Goal: Communication & Community: Answer question/provide support

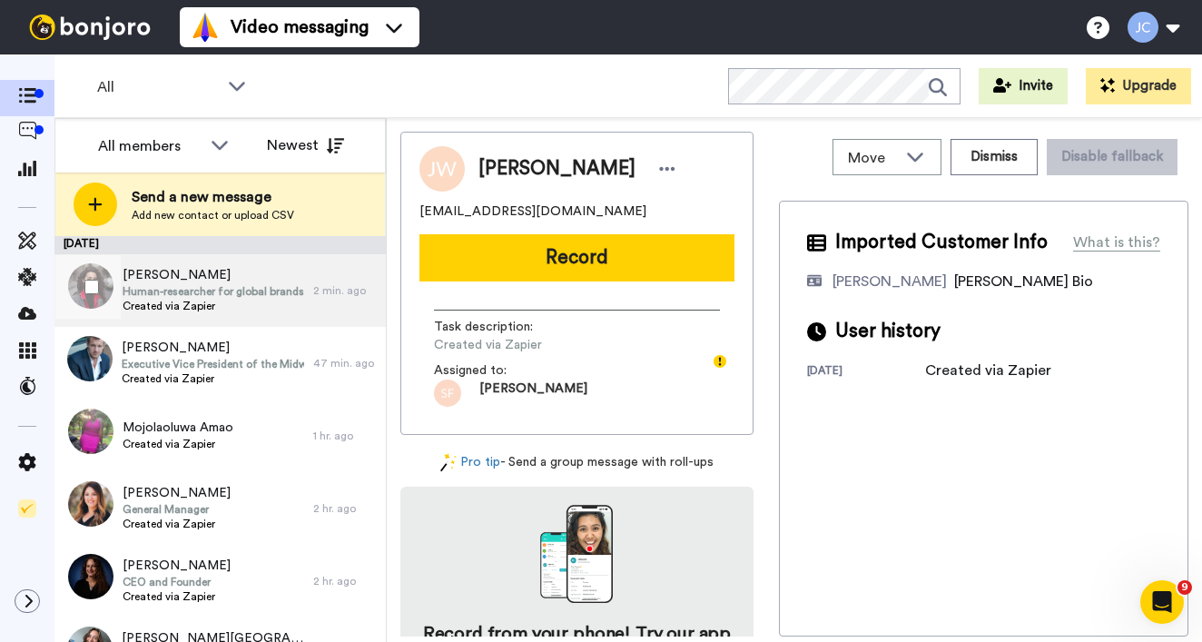
click at [248, 299] on span "Created via Zapier" at bounding box center [214, 306] width 182 height 15
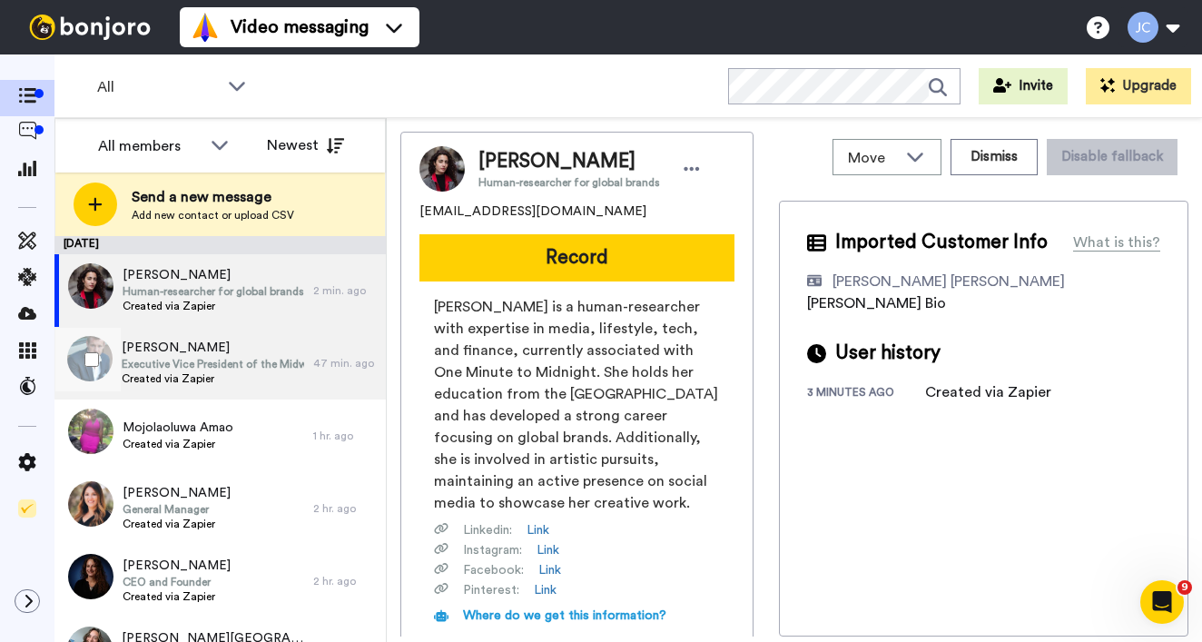
click at [212, 353] on span "[PERSON_NAME]" at bounding box center [213, 348] width 183 height 18
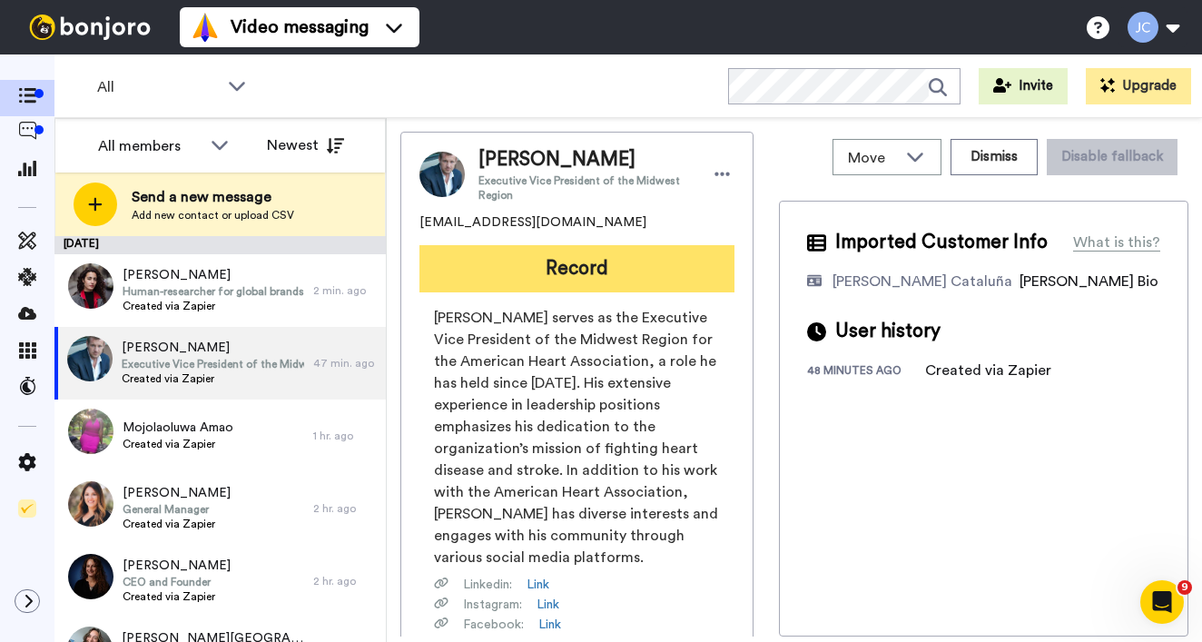
click at [648, 281] on button "Record" at bounding box center [577, 268] width 315 height 47
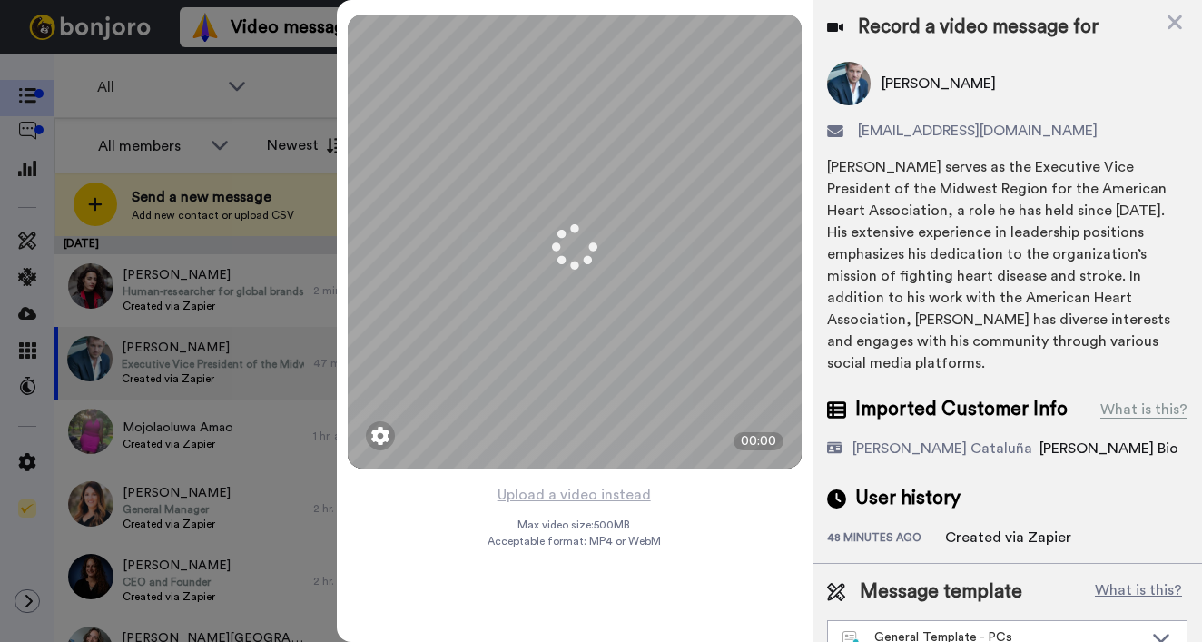
scroll to position [27, 0]
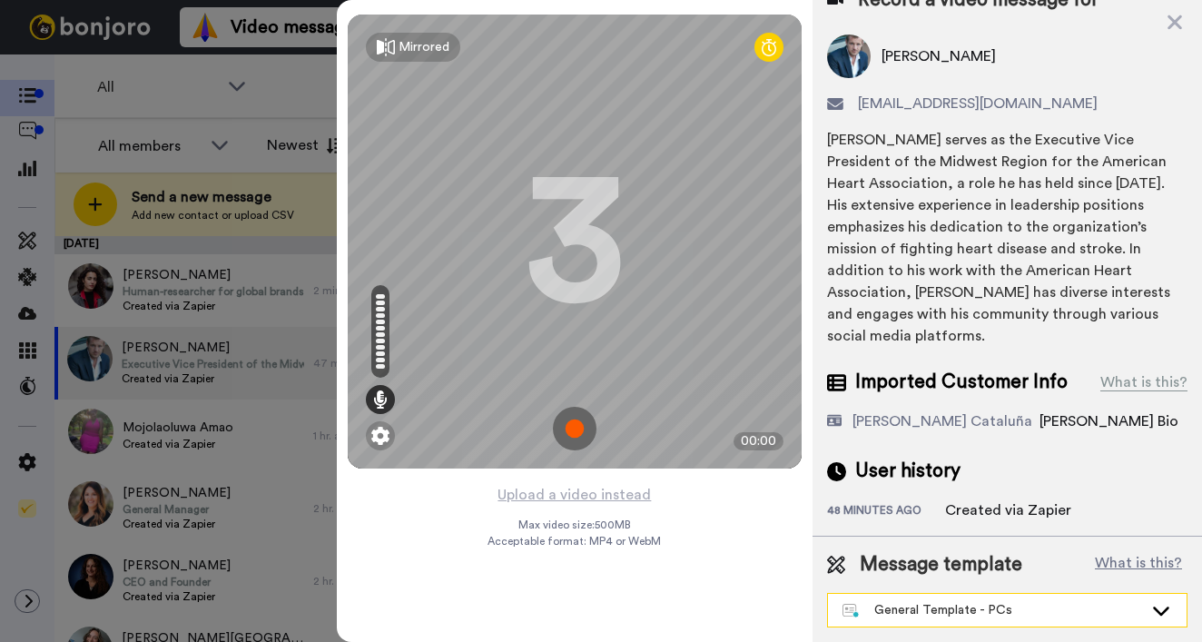
click at [964, 615] on div "General Template - PCs" at bounding box center [993, 610] width 301 height 18
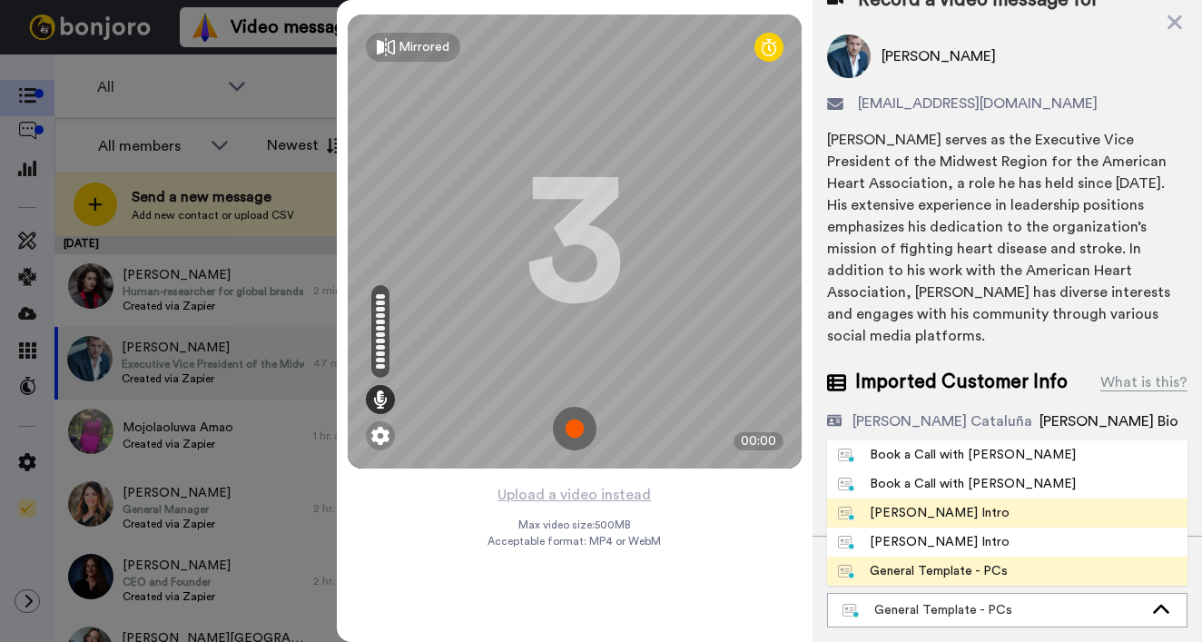
click at [923, 508] on div "Josephine Bonjoro Intro" at bounding box center [924, 513] width 172 height 18
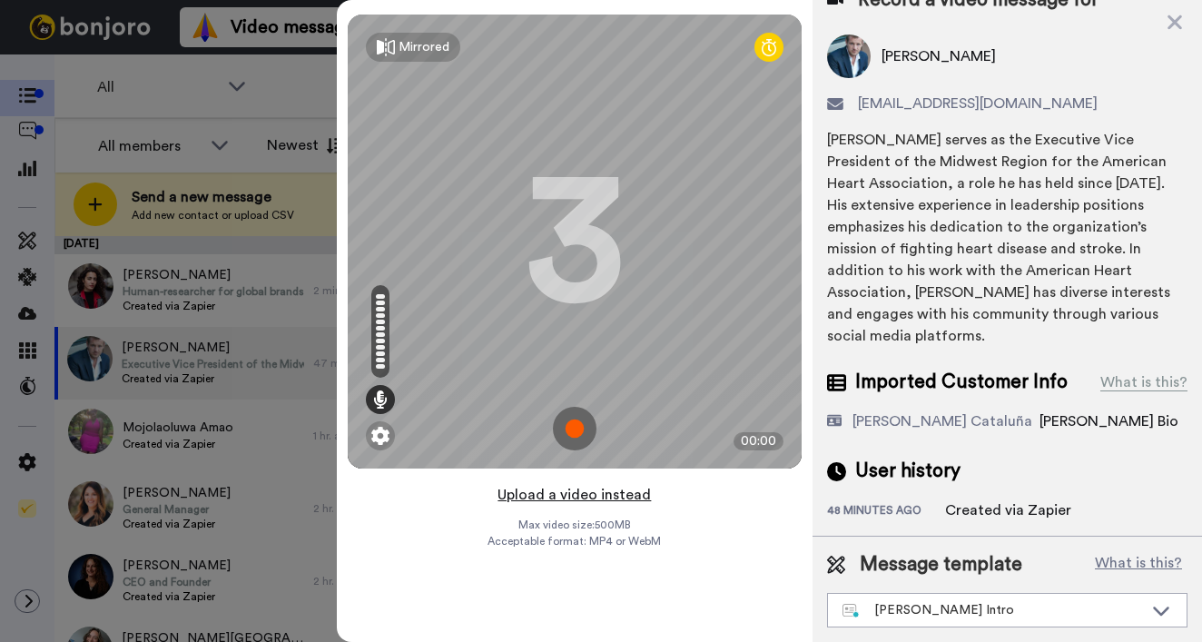
click at [605, 498] on button "Upload a video instead" at bounding box center [574, 495] width 164 height 24
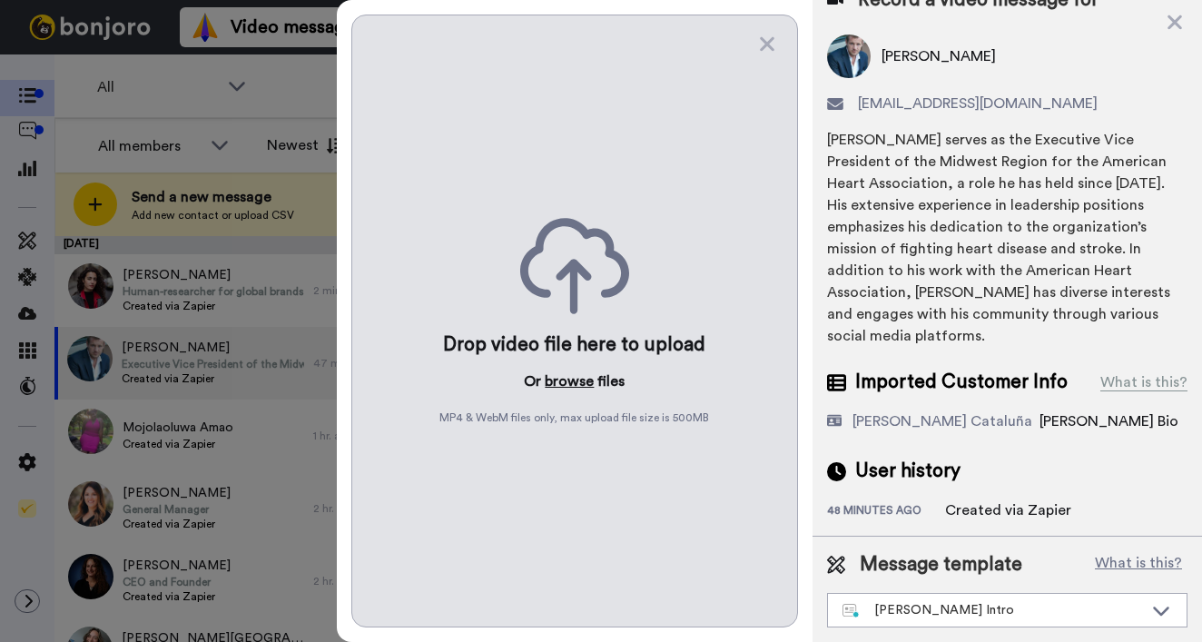
click at [552, 380] on button "browse" at bounding box center [569, 382] width 49 height 22
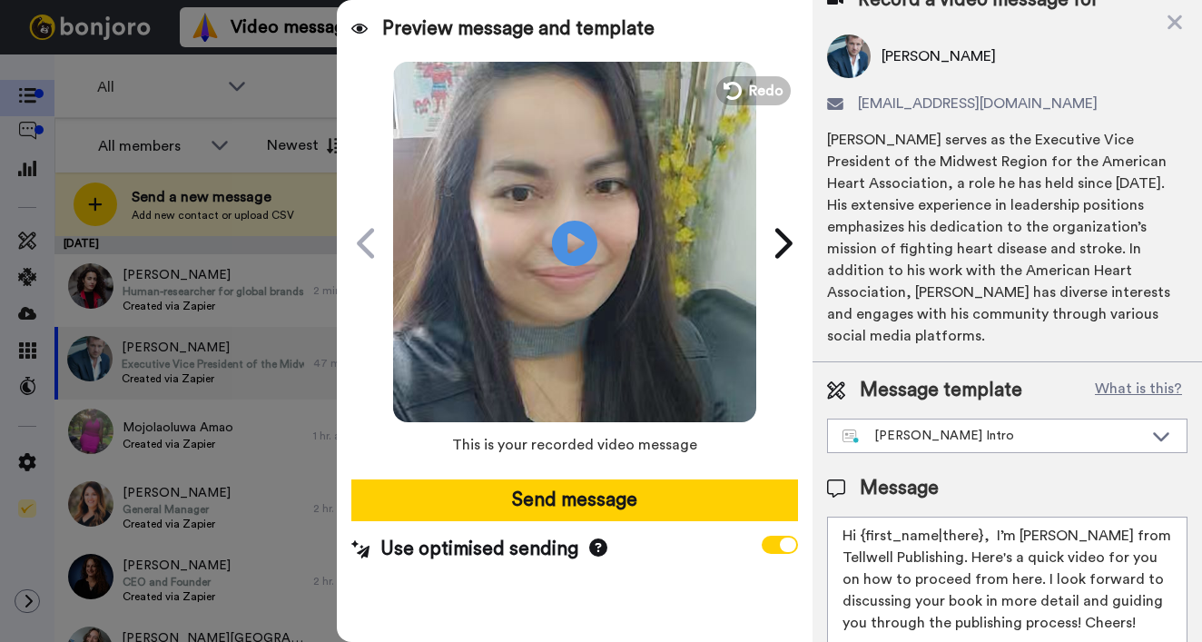
scroll to position [0, 0]
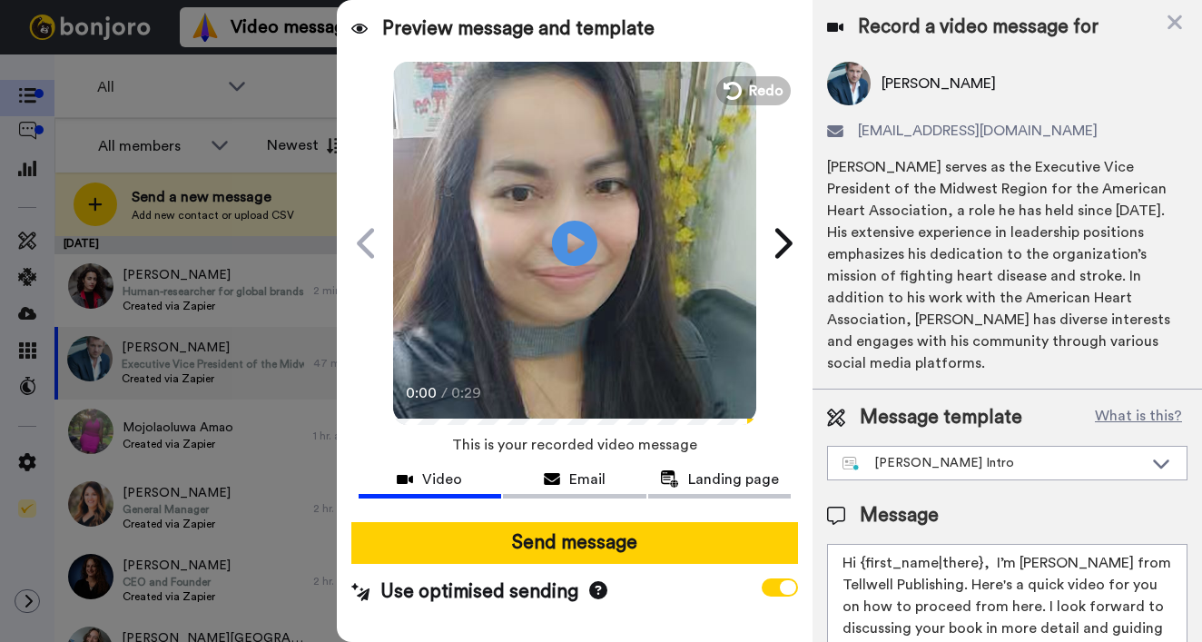
drag, startPoint x: 863, startPoint y: 561, endPoint x: 979, endPoint y: 563, distance: 116.3
click at [979, 563] on textarea "Hi {first_name|there}, I’m Joe from Tellwell Publishing. Here's a quick video f…" at bounding box center [1007, 625] width 361 height 163
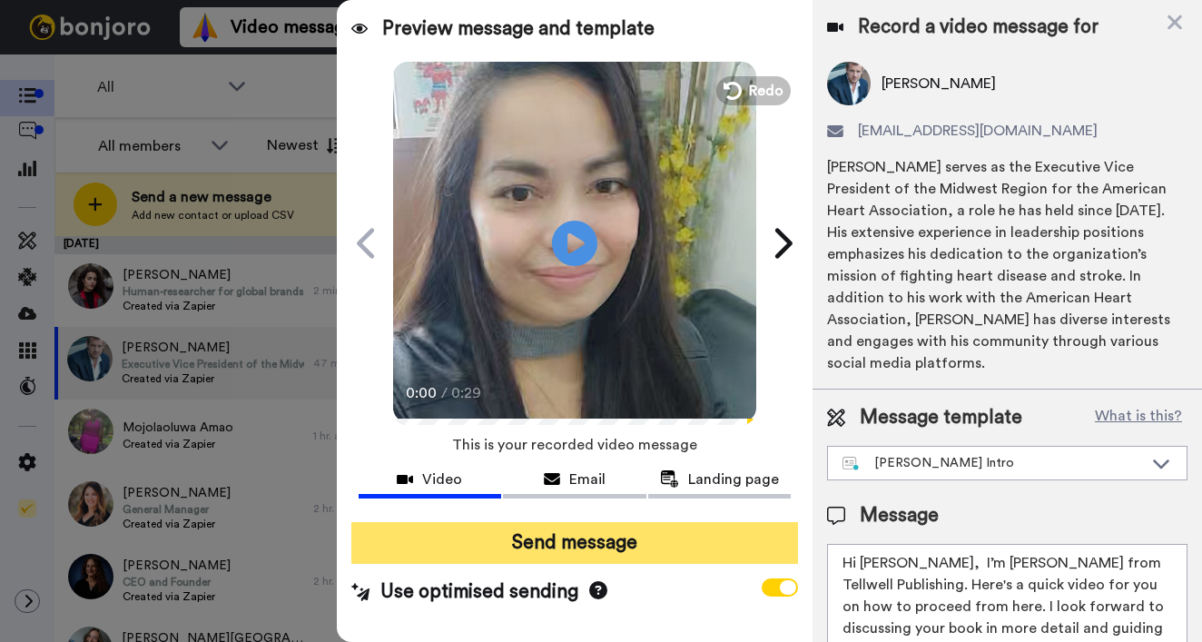
type textarea "Hi Kevin, I’m Joe from Tellwell Publishing. Here's a quick video for you on how…"
click at [719, 538] on button "Send message" at bounding box center [574, 543] width 447 height 42
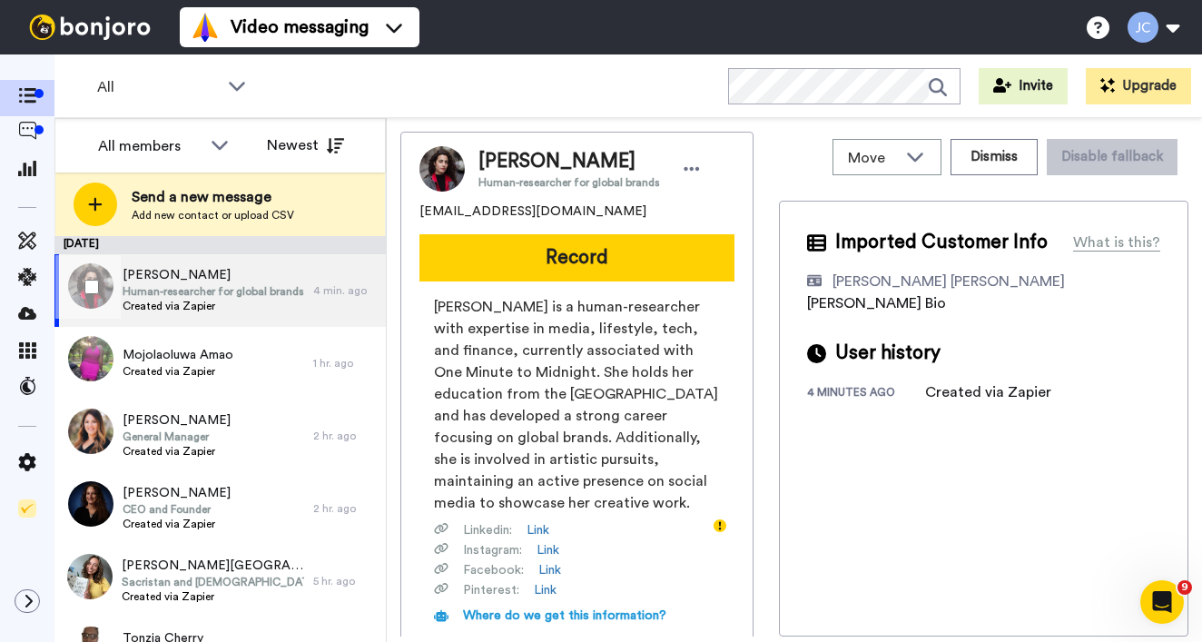
click at [283, 299] on span "Created via Zapier" at bounding box center [214, 306] width 182 height 15
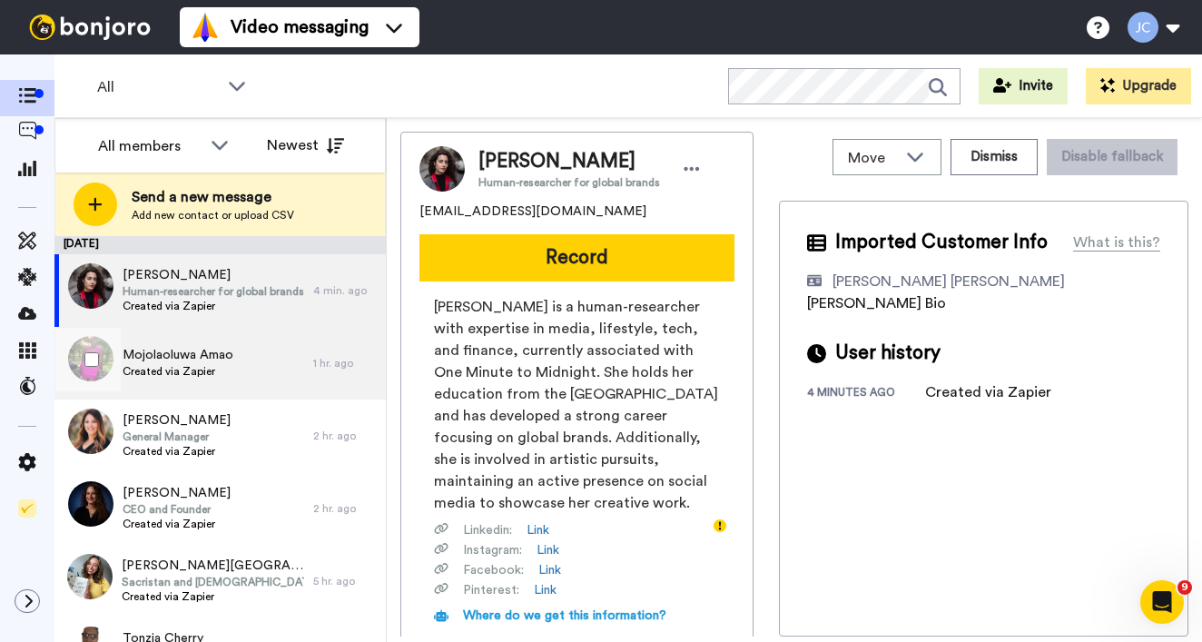
click at [216, 369] on span "Created via Zapier" at bounding box center [178, 371] width 111 height 15
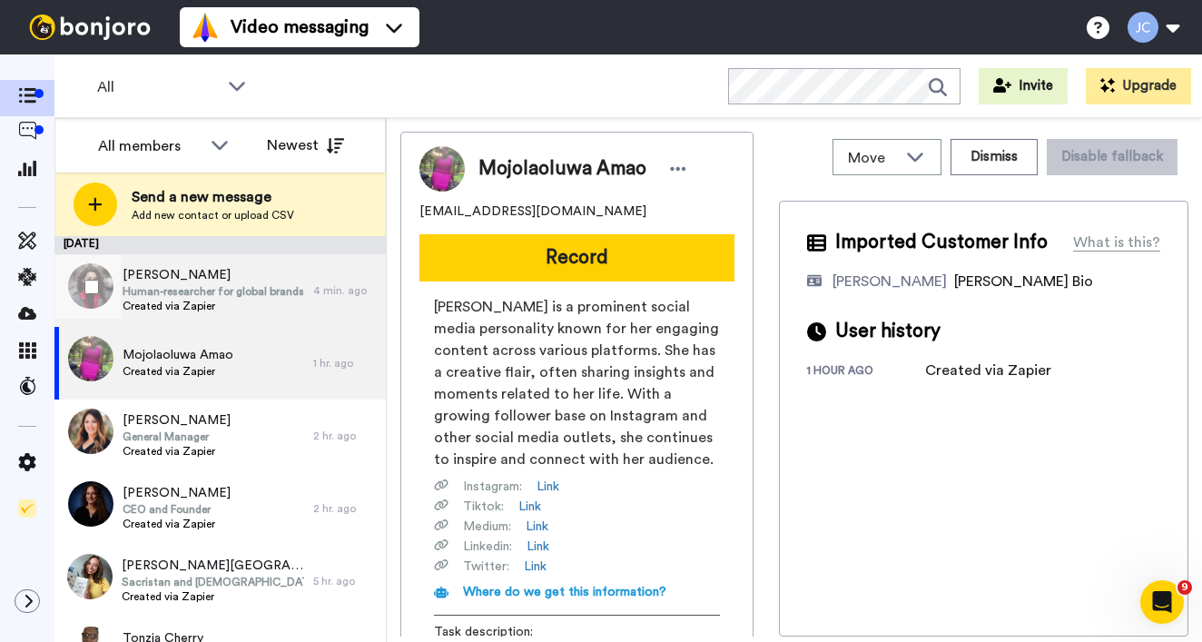
click at [213, 302] on span "Created via Zapier" at bounding box center [214, 306] width 182 height 15
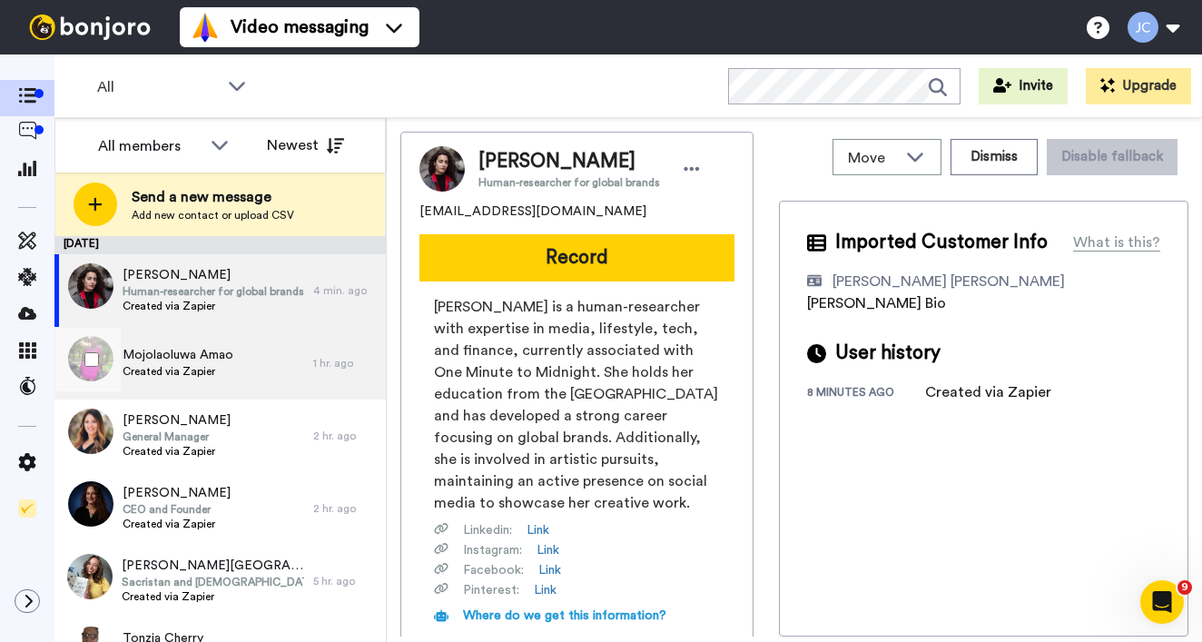
click at [210, 357] on span "Mojolaoluwa Amao" at bounding box center [178, 355] width 111 height 18
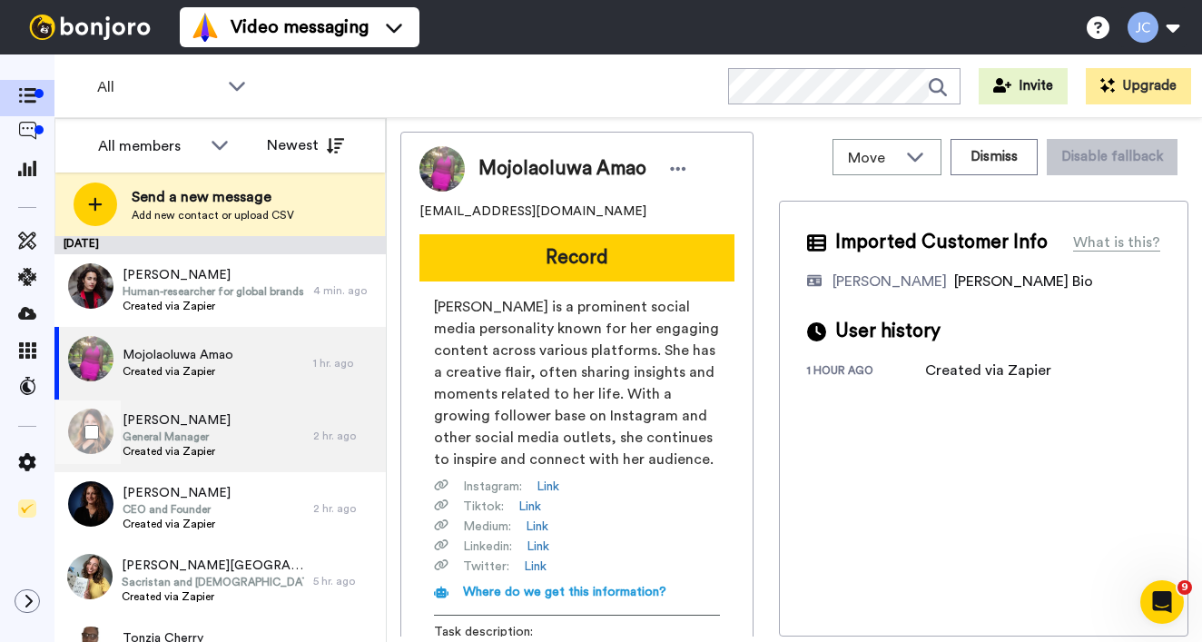
click at [206, 411] on div "Tasha Byrd General Manager Created via Zapier" at bounding box center [183, 436] width 259 height 73
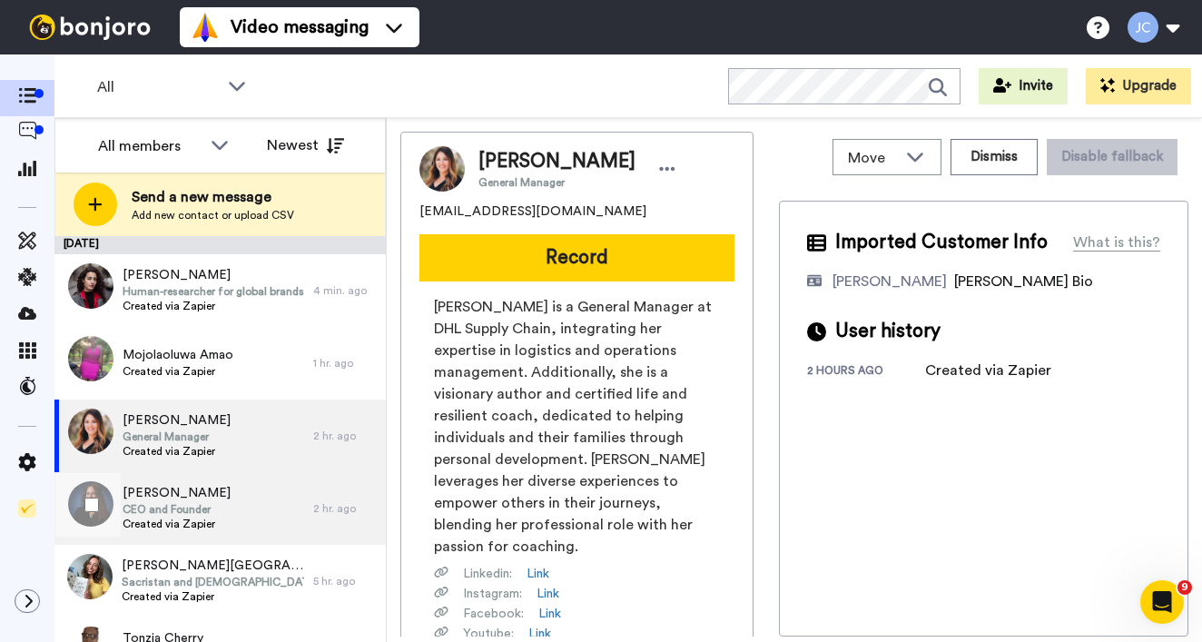
click at [199, 489] on span "[PERSON_NAME]" at bounding box center [177, 493] width 108 height 18
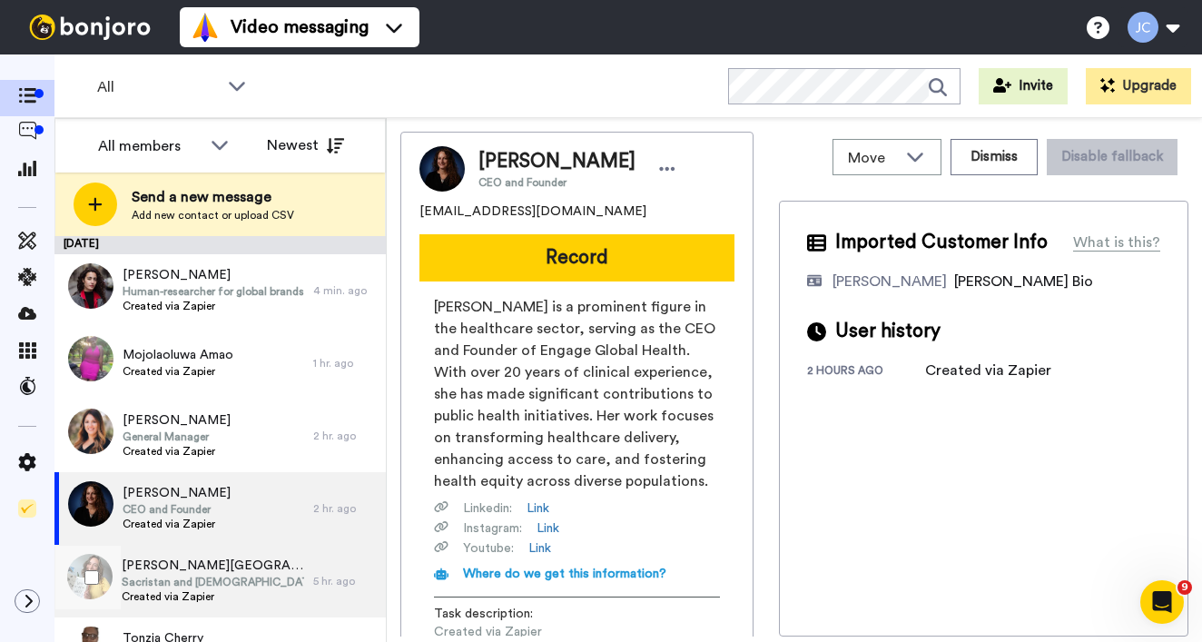
click at [208, 561] on span "[PERSON_NAME][GEOGRAPHIC_DATA]" at bounding box center [213, 566] width 183 height 18
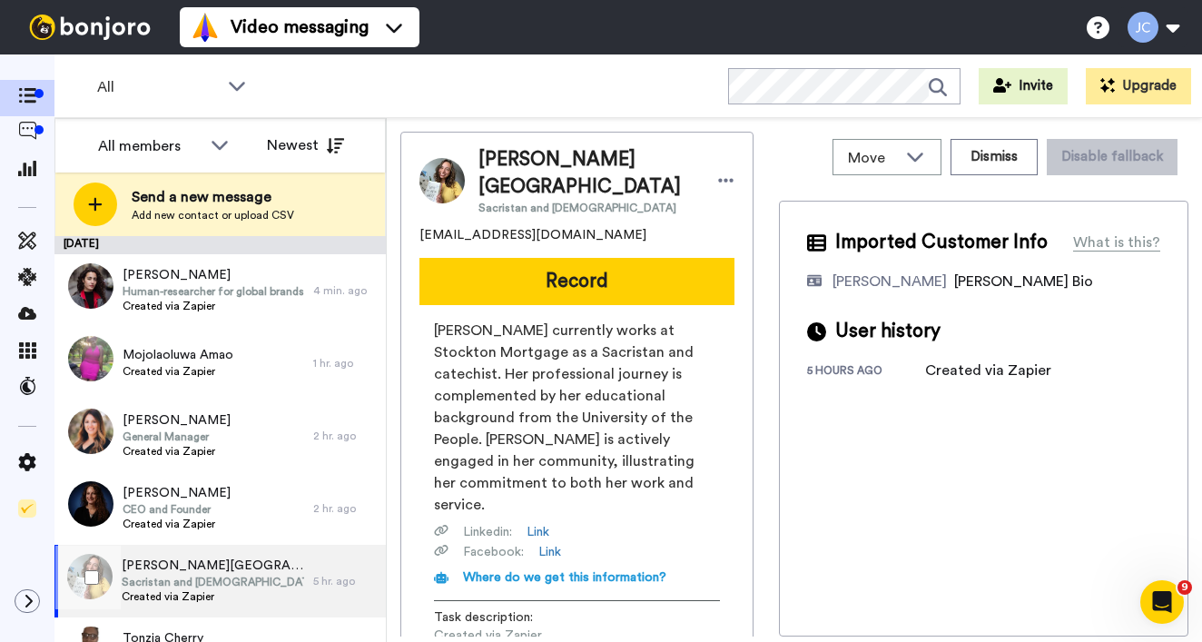
scroll to position [202, 0]
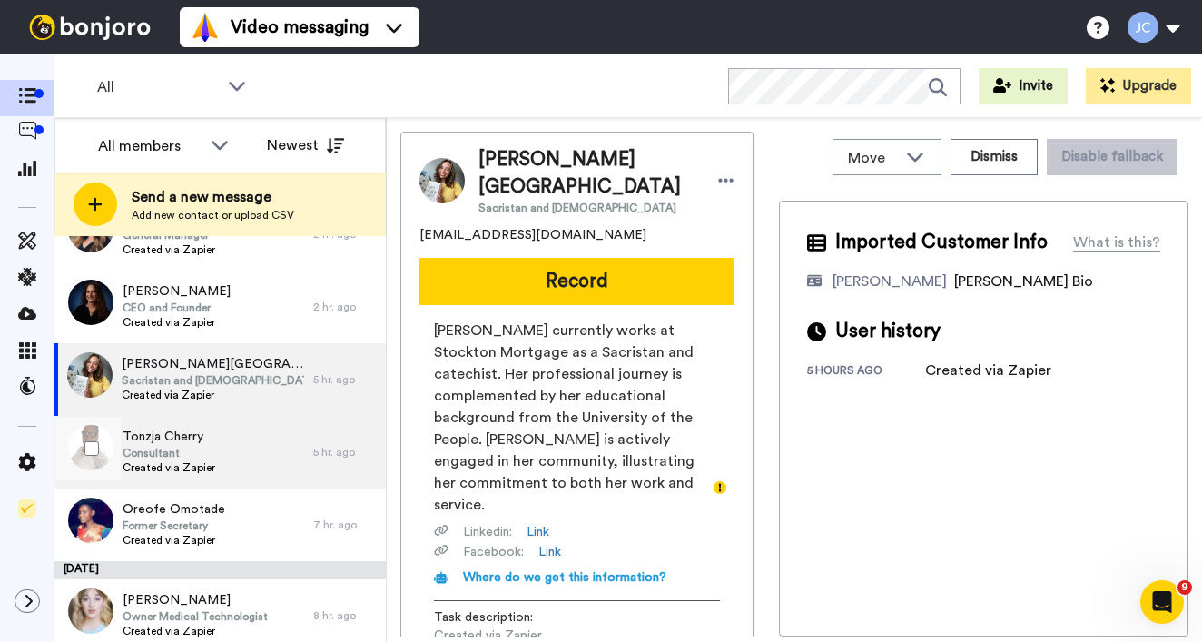
click at [193, 458] on span "Consultant" at bounding box center [169, 453] width 93 height 15
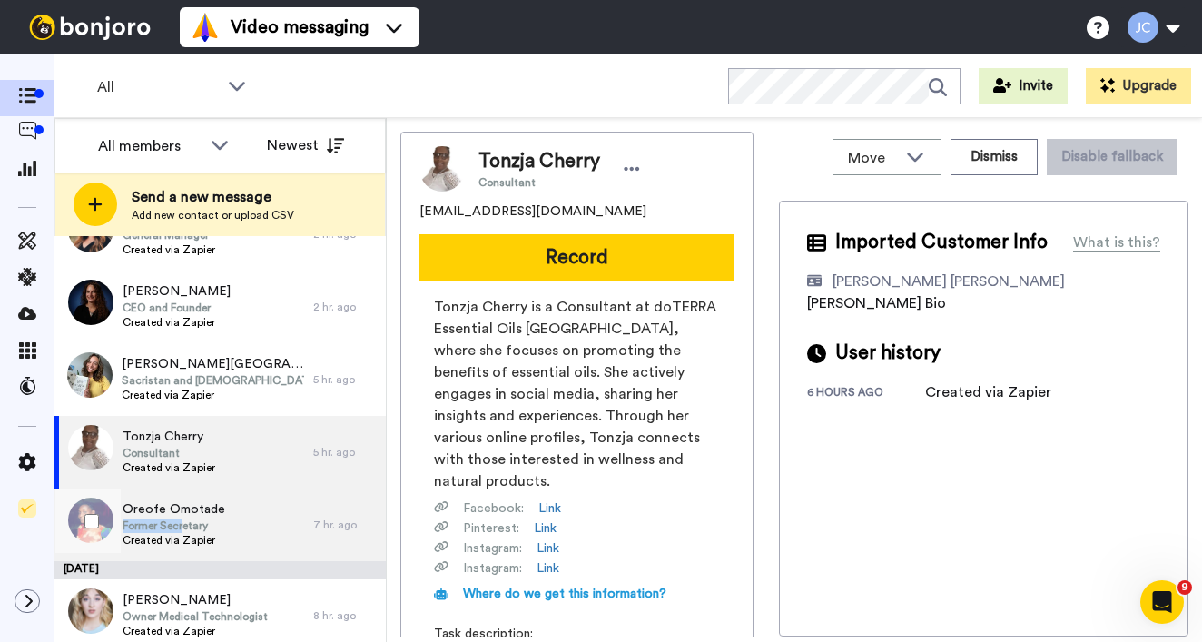
click at [193, 517] on div "Oreofe Omotade Former Secretary Created via Zapier" at bounding box center [174, 524] width 103 height 49
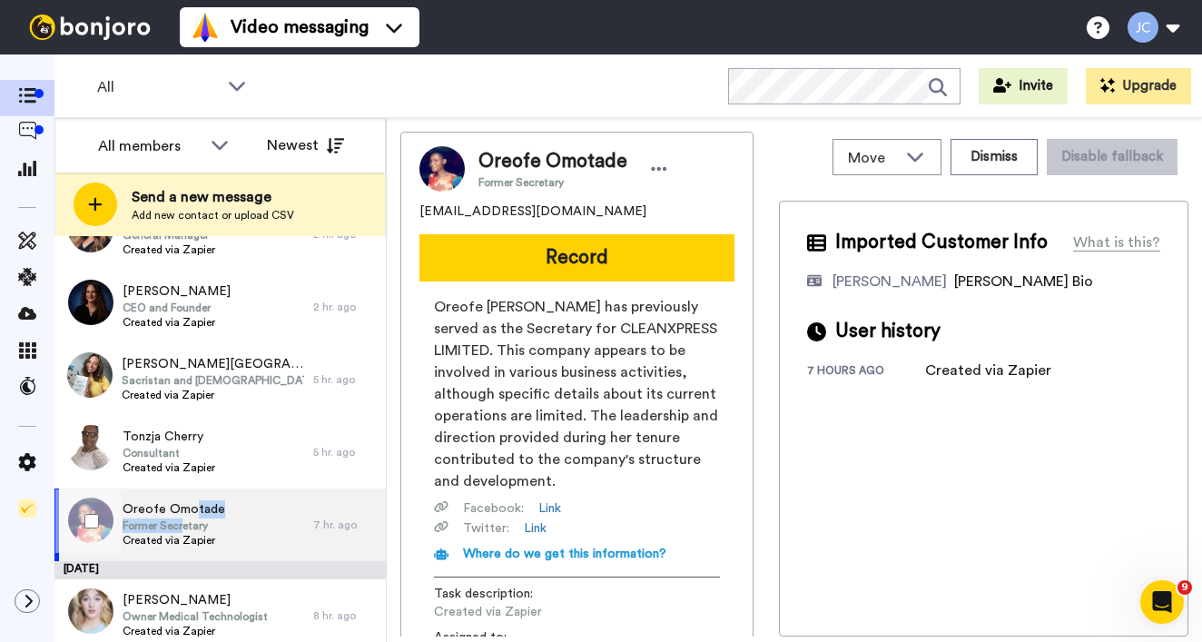
scroll to position [514, 0]
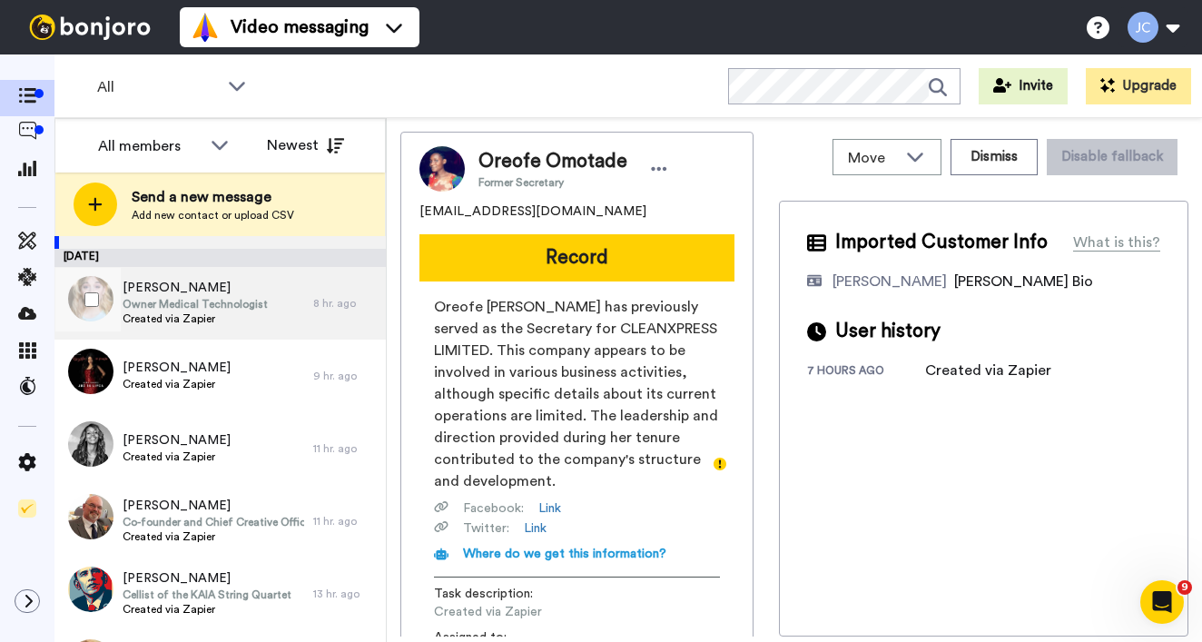
click at [203, 315] on span "Created via Zapier" at bounding box center [195, 319] width 145 height 15
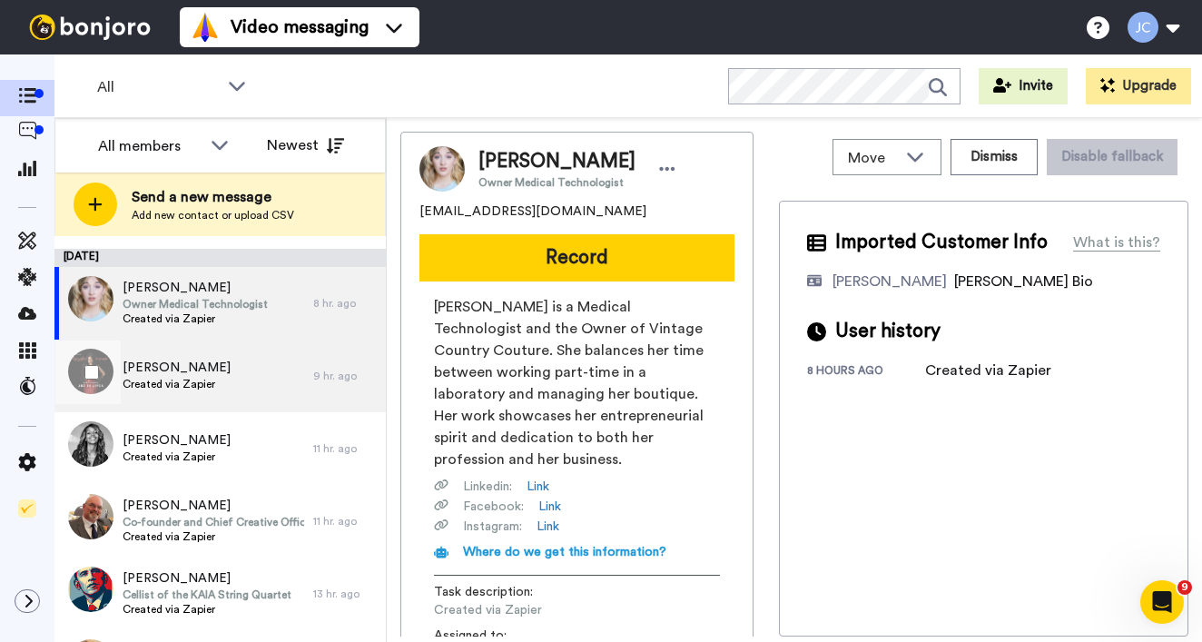
click at [193, 369] on span "[PERSON_NAME]" at bounding box center [177, 368] width 108 height 18
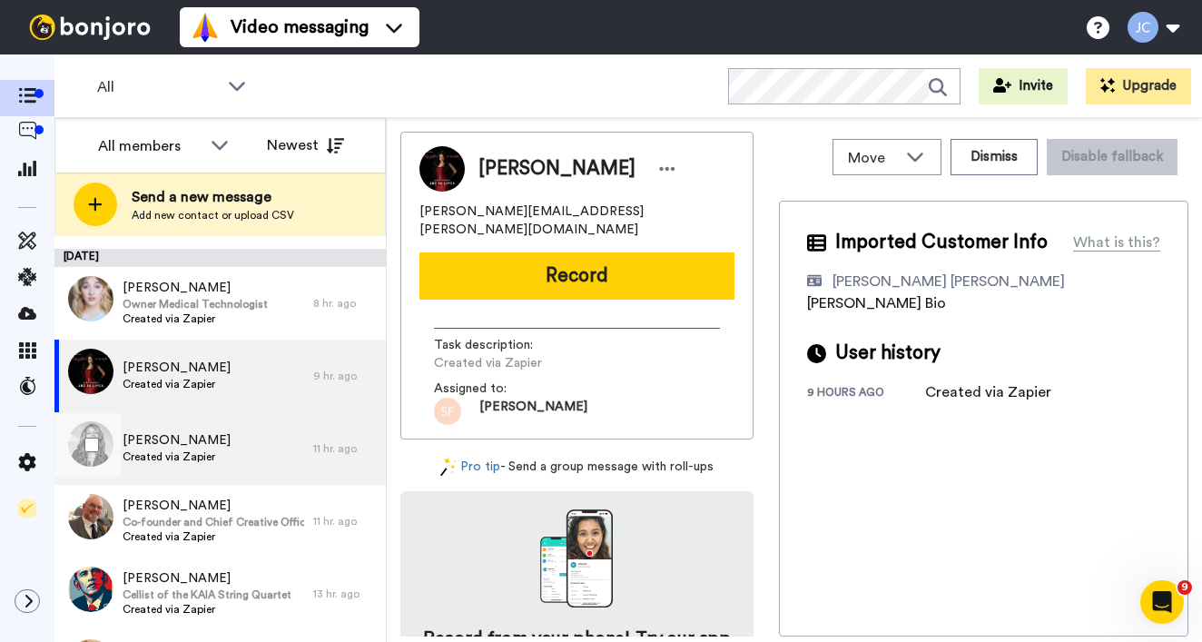
click at [188, 445] on span "[PERSON_NAME]" at bounding box center [177, 440] width 108 height 18
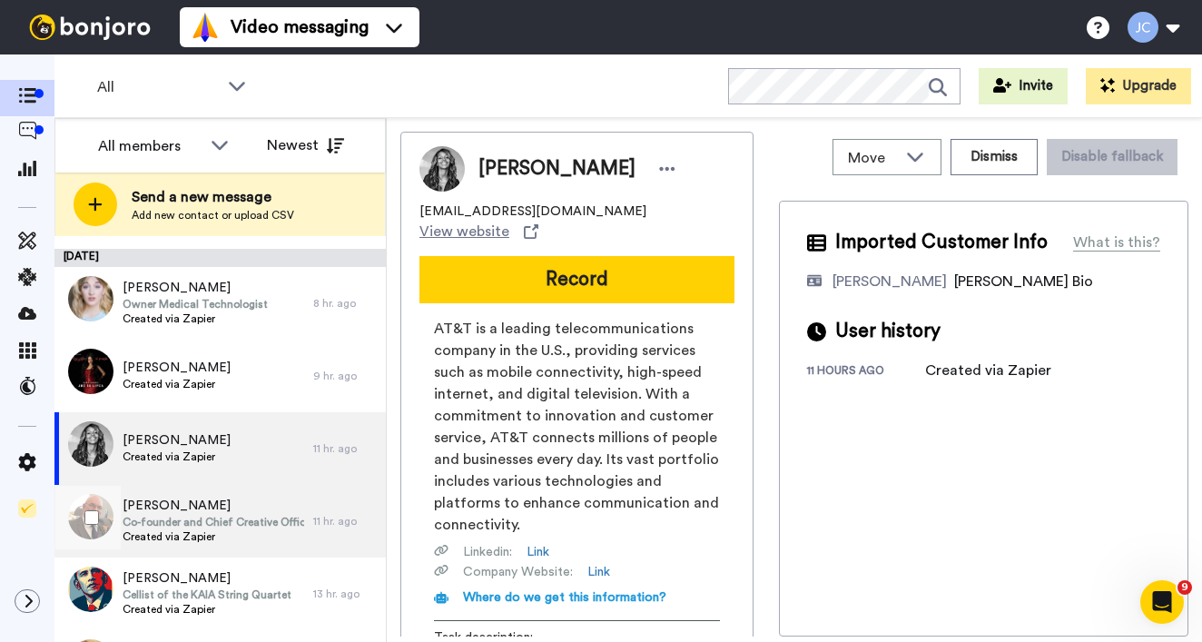
click at [173, 516] on span "Co-founder and Chief Creative Officer" at bounding box center [214, 522] width 182 height 15
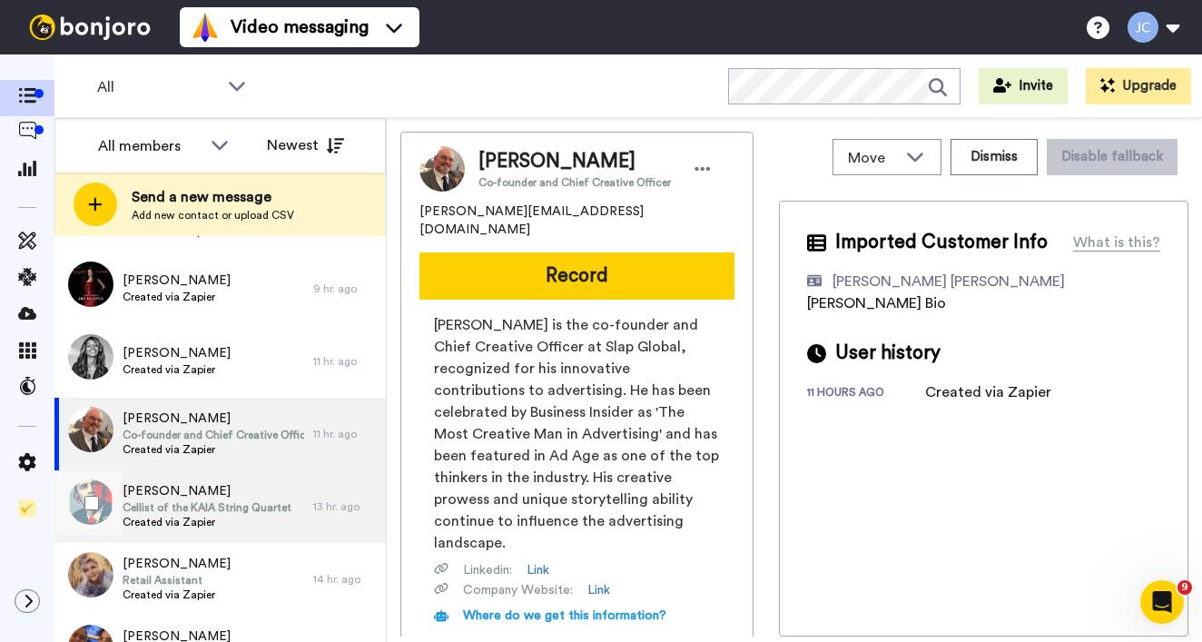
scroll to position [668, 0]
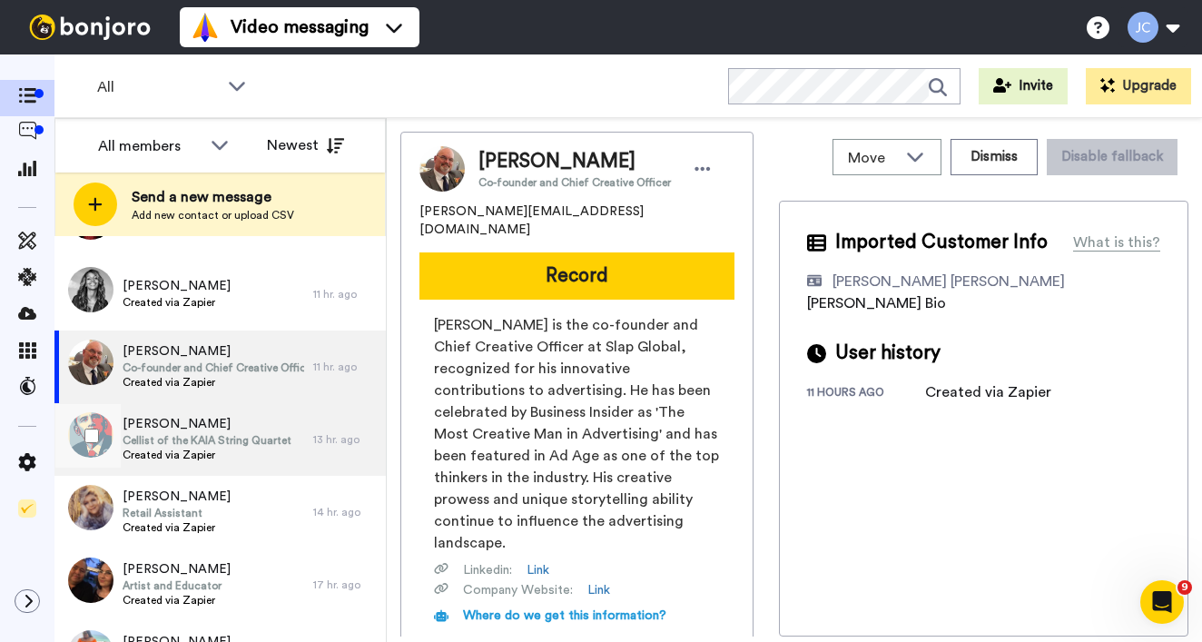
click at [176, 430] on span "[PERSON_NAME]" at bounding box center [207, 424] width 169 height 18
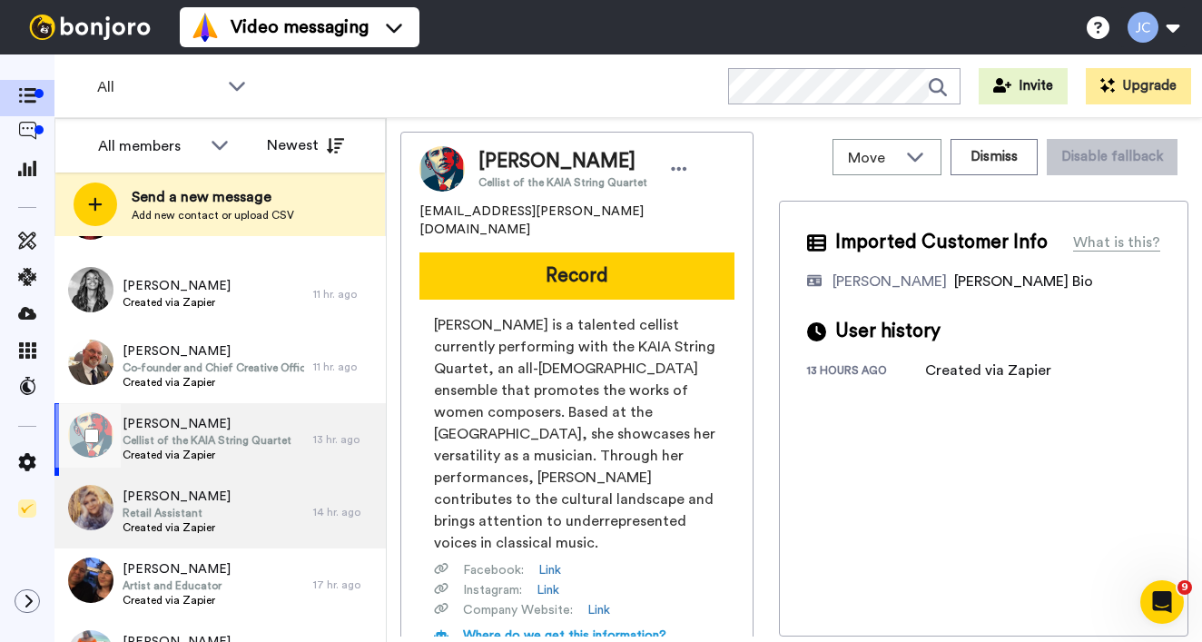
click at [177, 506] on span "Retail Assistant" at bounding box center [177, 513] width 108 height 15
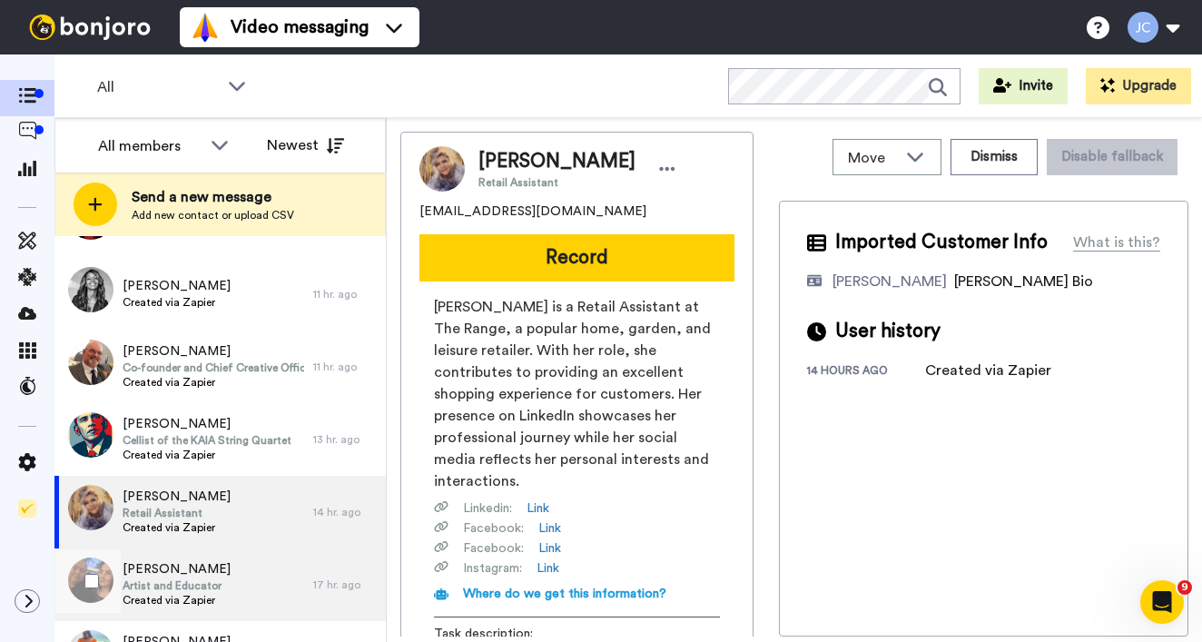
click at [167, 586] on span "Artist and Educator" at bounding box center [177, 586] width 108 height 15
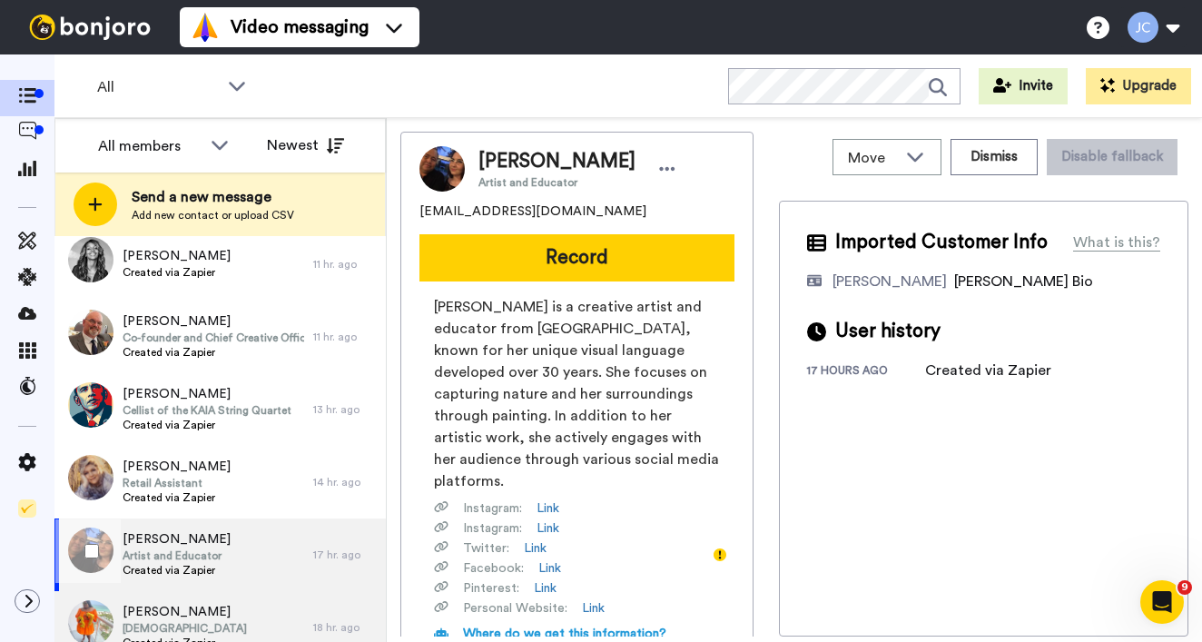
scroll to position [737, 0]
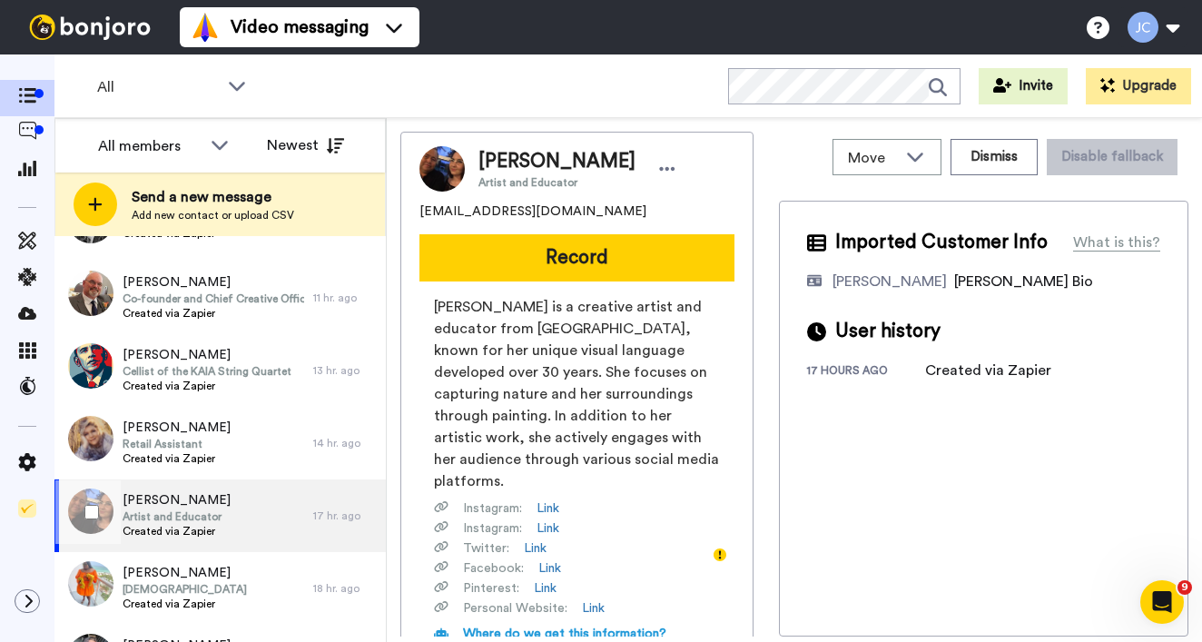
click at [178, 523] on span "Artist and Educator" at bounding box center [177, 517] width 108 height 15
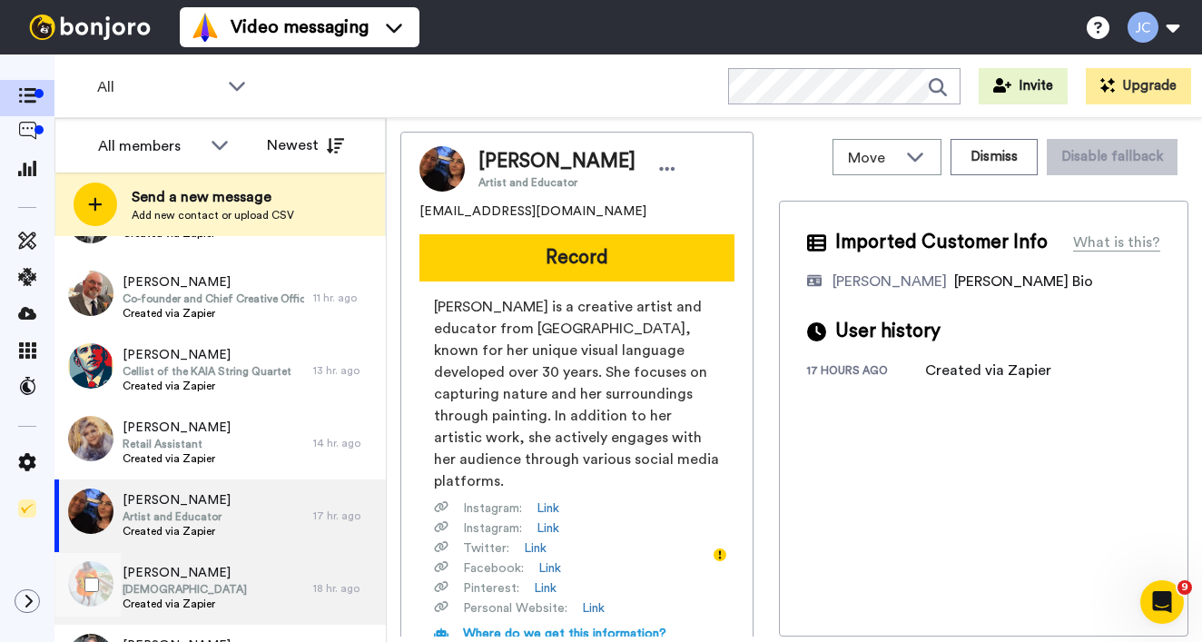
click at [176, 586] on span "[DEMOGRAPHIC_DATA]" at bounding box center [185, 589] width 124 height 15
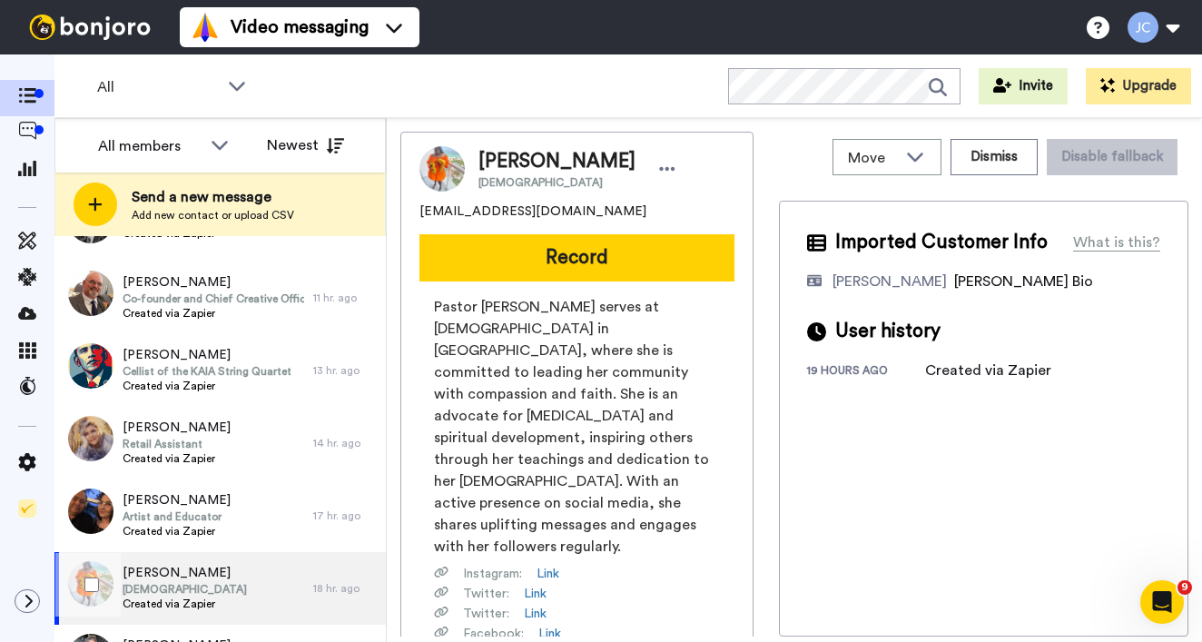
scroll to position [893, 0]
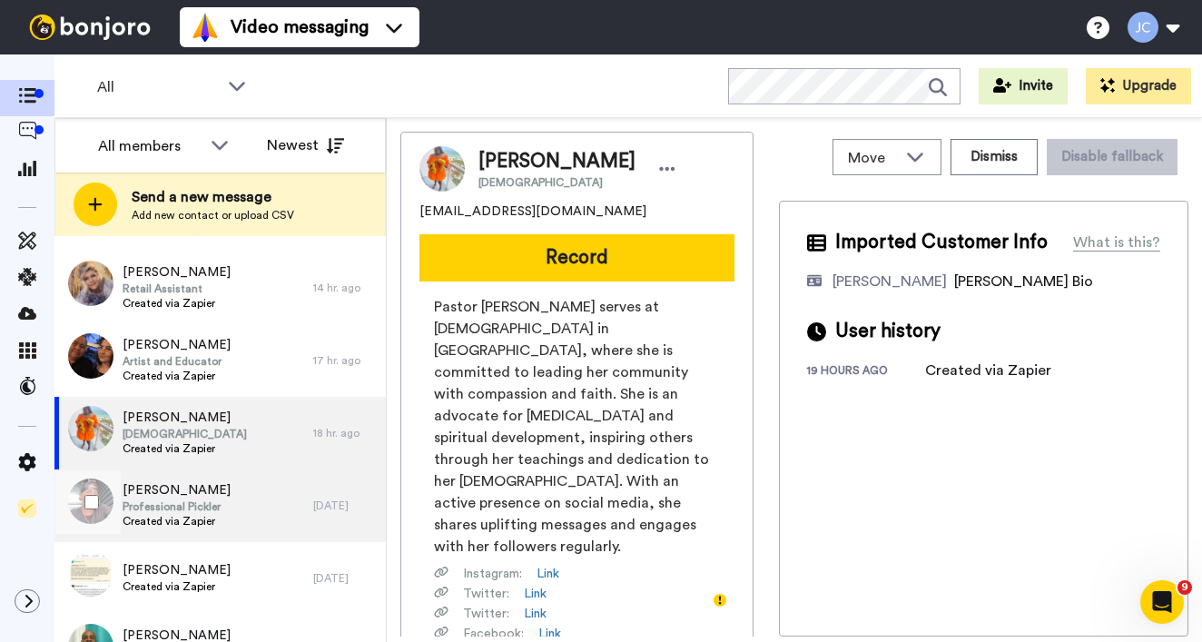
click at [164, 497] on span "[PERSON_NAME]" at bounding box center [177, 490] width 108 height 18
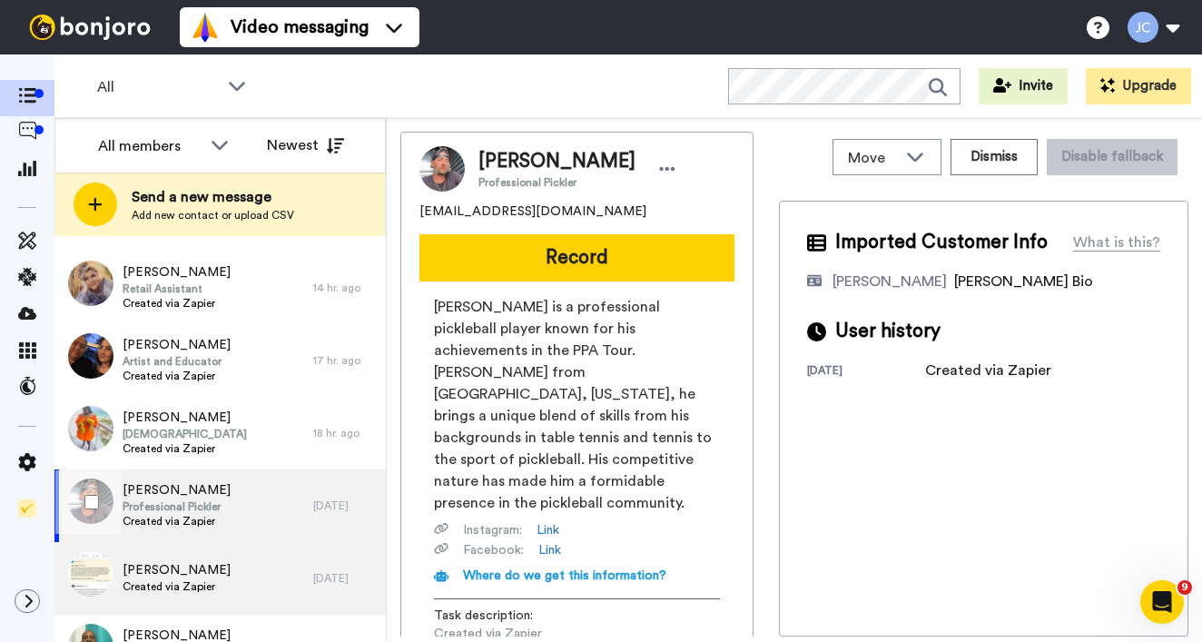
click at [184, 548] on div "Cedric Fergus Created via Zapier" at bounding box center [183, 578] width 259 height 73
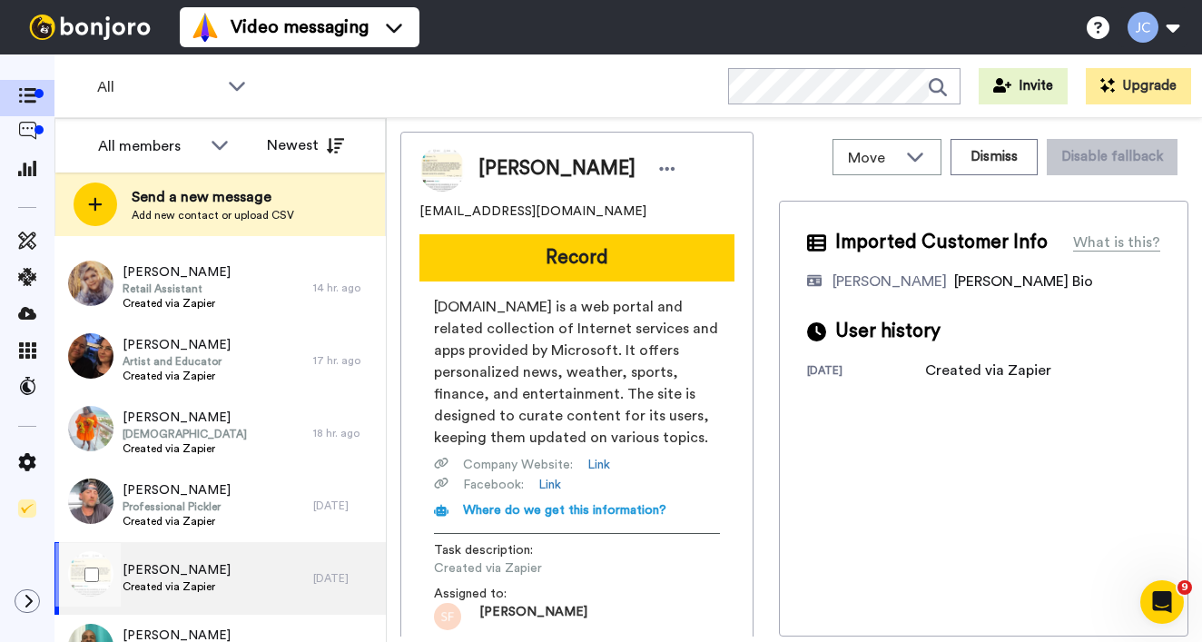
scroll to position [1039, 0]
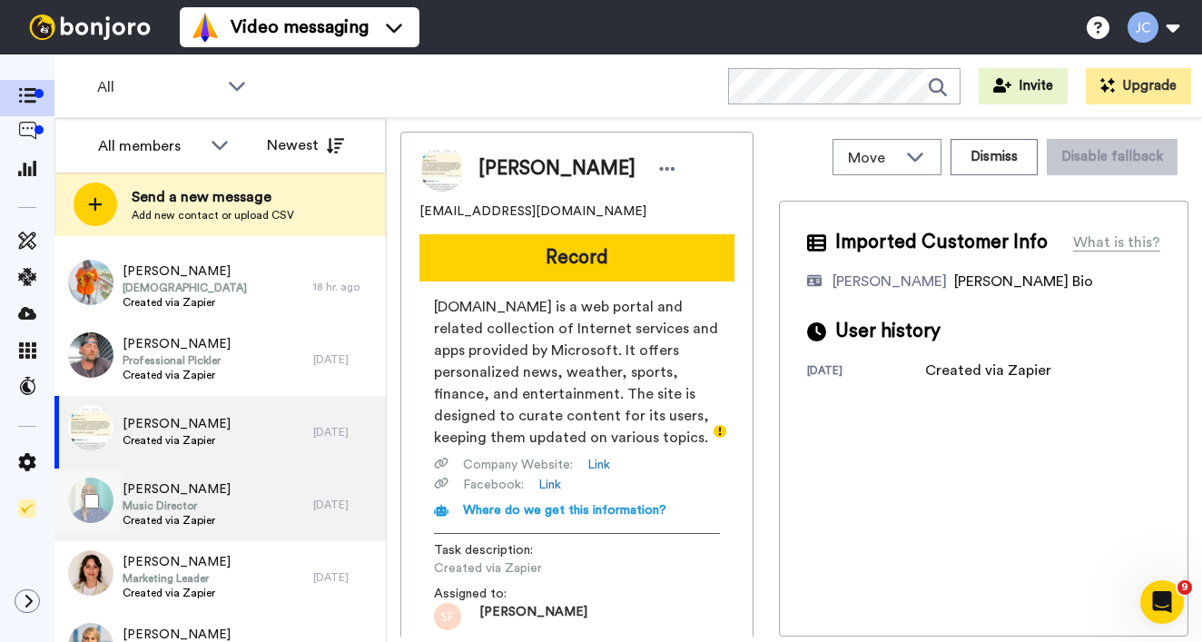
click at [192, 520] on span "Created via Zapier" at bounding box center [177, 520] width 108 height 15
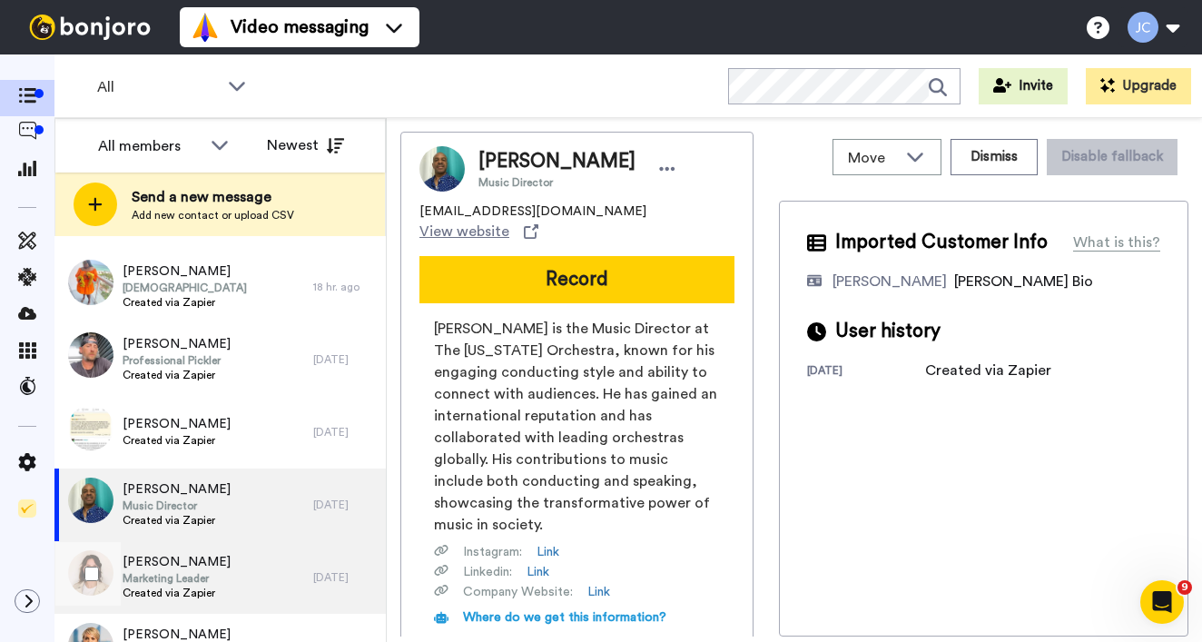
click at [181, 554] on span "[PERSON_NAME]" at bounding box center [177, 562] width 108 height 18
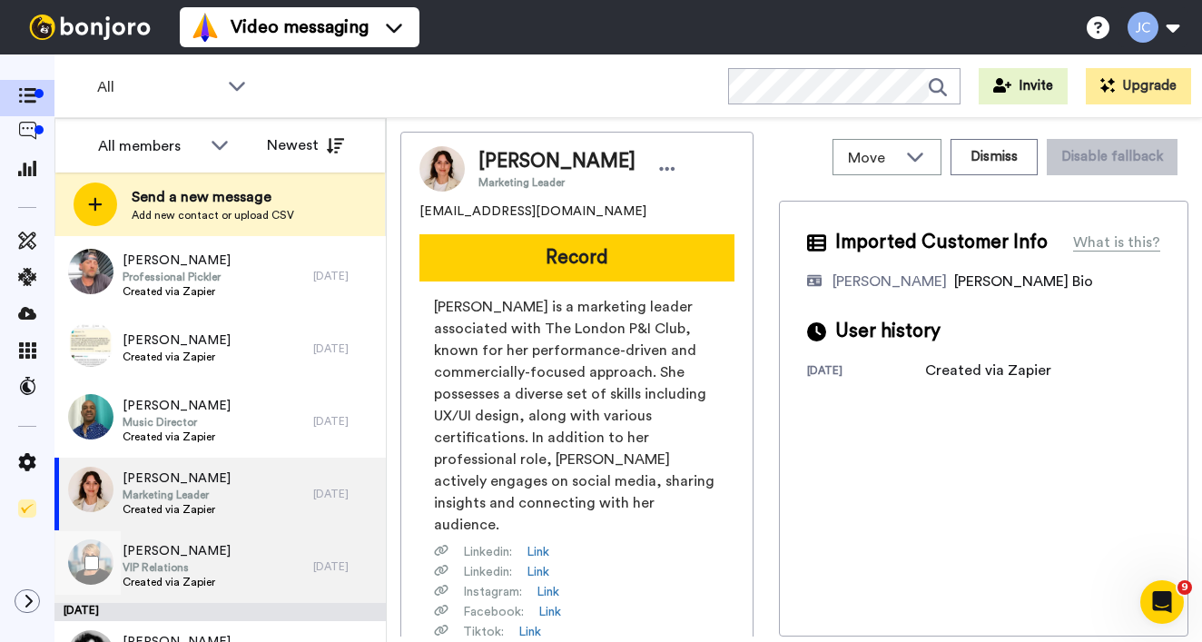
scroll to position [1126, 0]
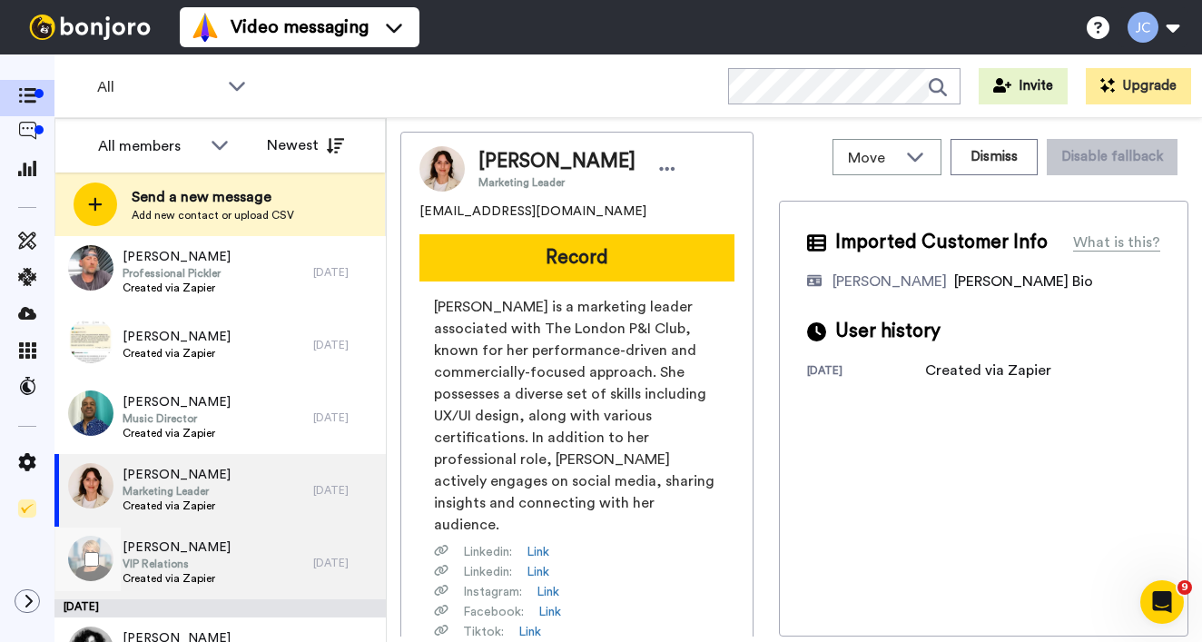
click at [181, 535] on div "Lucy Kitching VIP Relations Created via Zapier" at bounding box center [183, 563] width 259 height 73
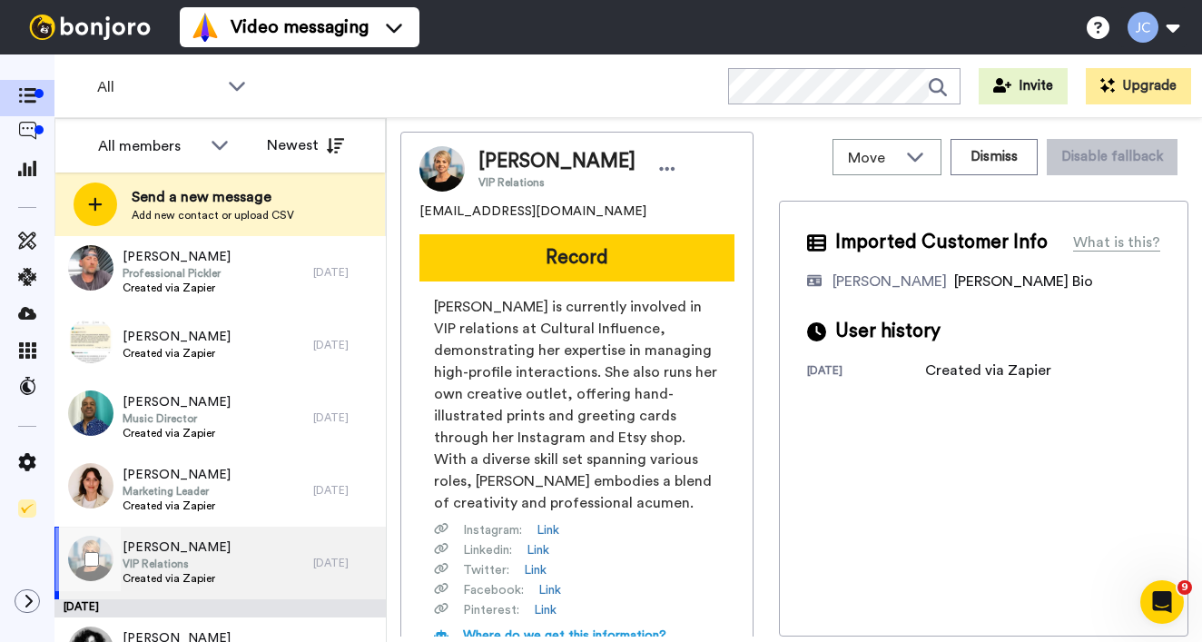
scroll to position [1239, 0]
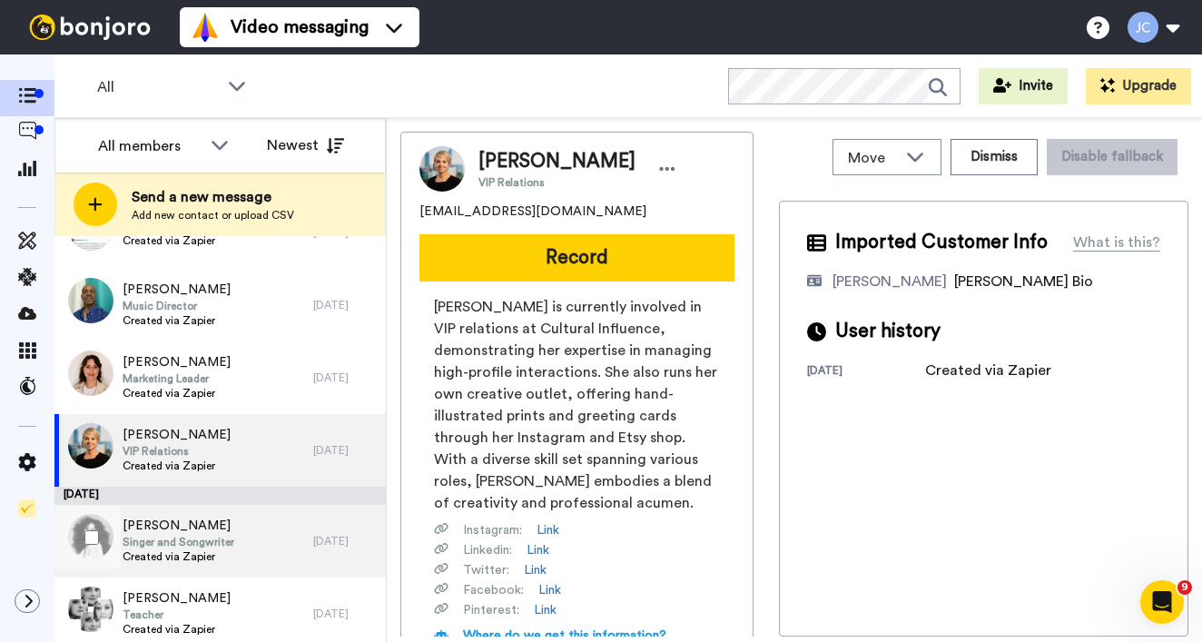
click at [181, 536] on span "Singer and Songwriter" at bounding box center [179, 542] width 112 height 15
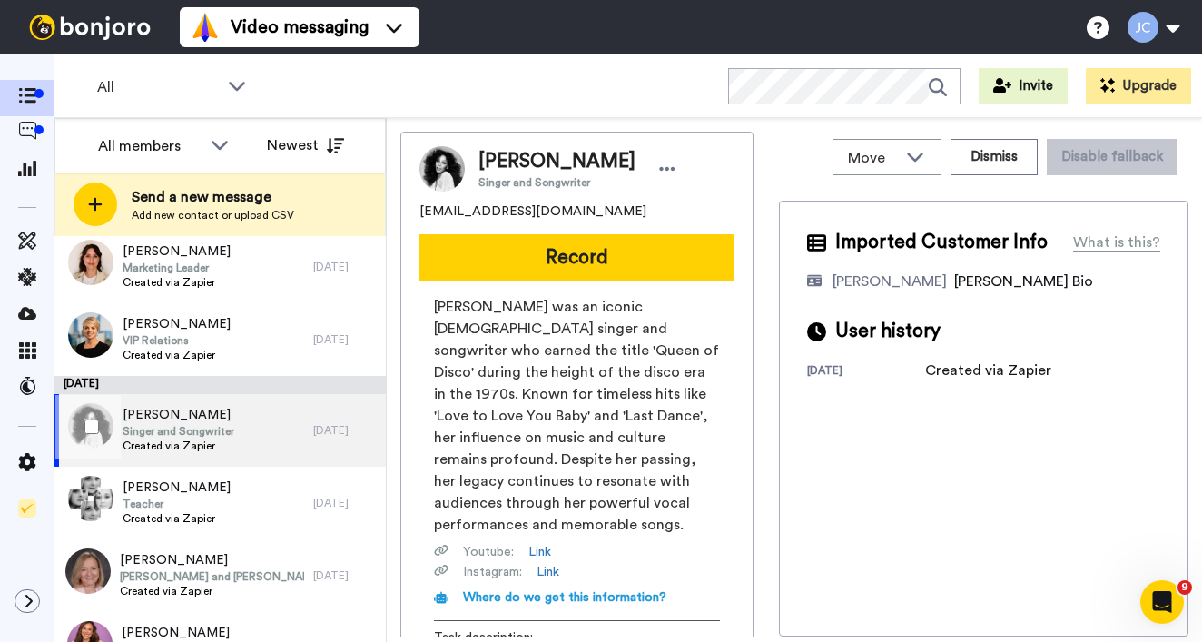
scroll to position [1469, 0]
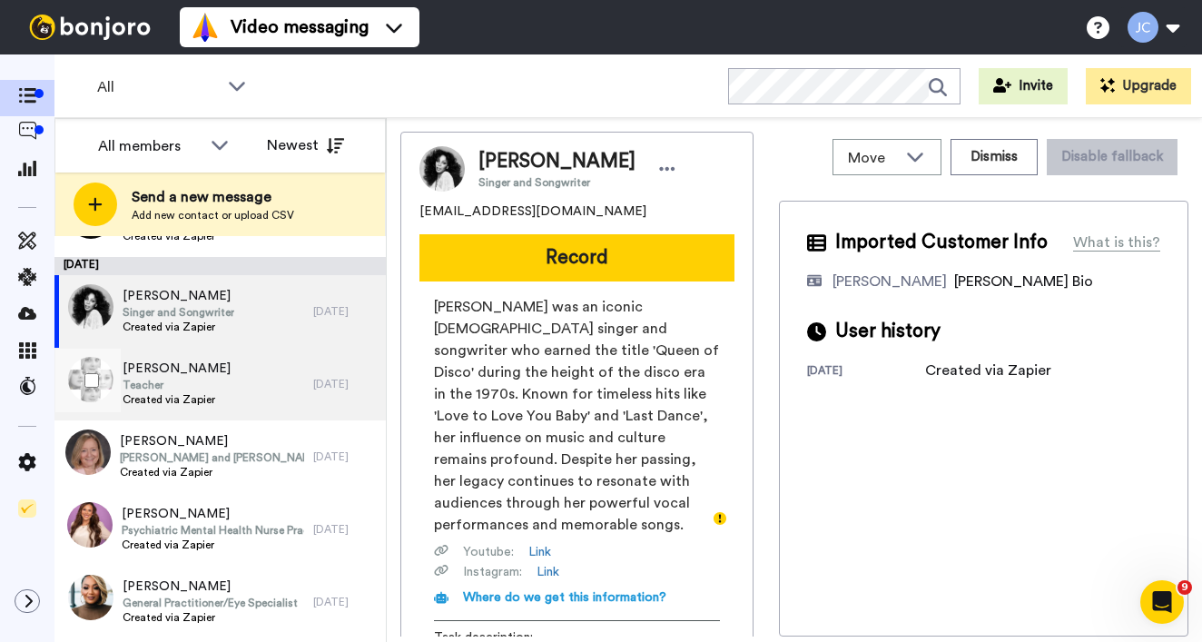
click at [196, 393] on span "Created via Zapier" at bounding box center [177, 399] width 108 height 15
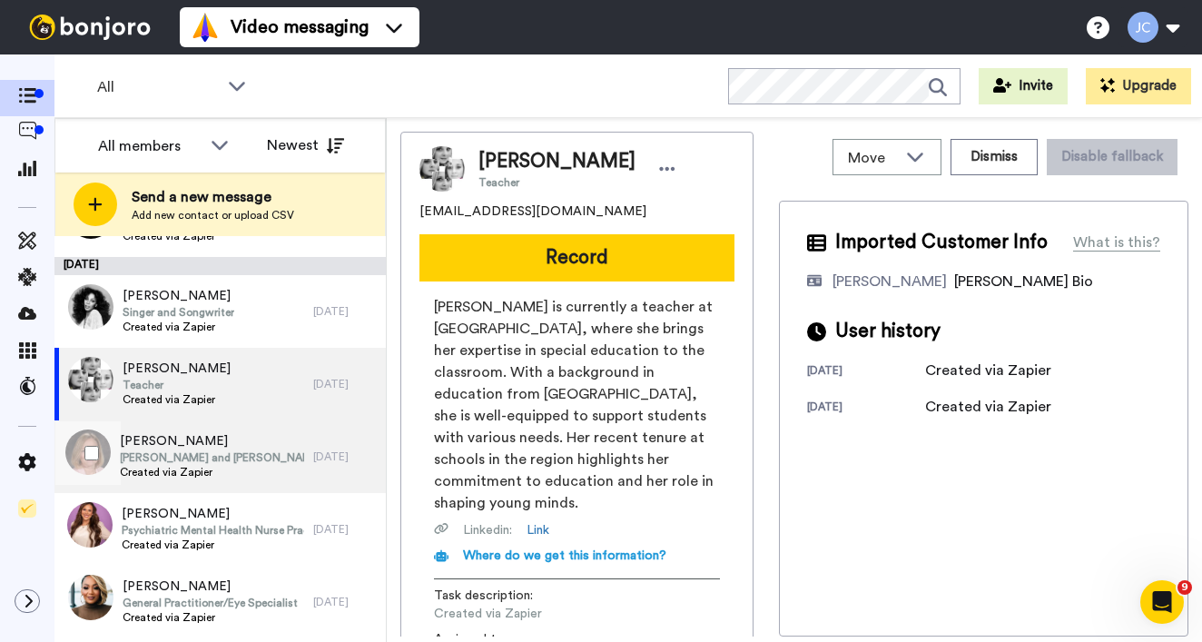
click at [180, 454] on span "[PERSON_NAME] and [PERSON_NAME] Endowed Chair in Government and Public Service" at bounding box center [212, 457] width 184 height 15
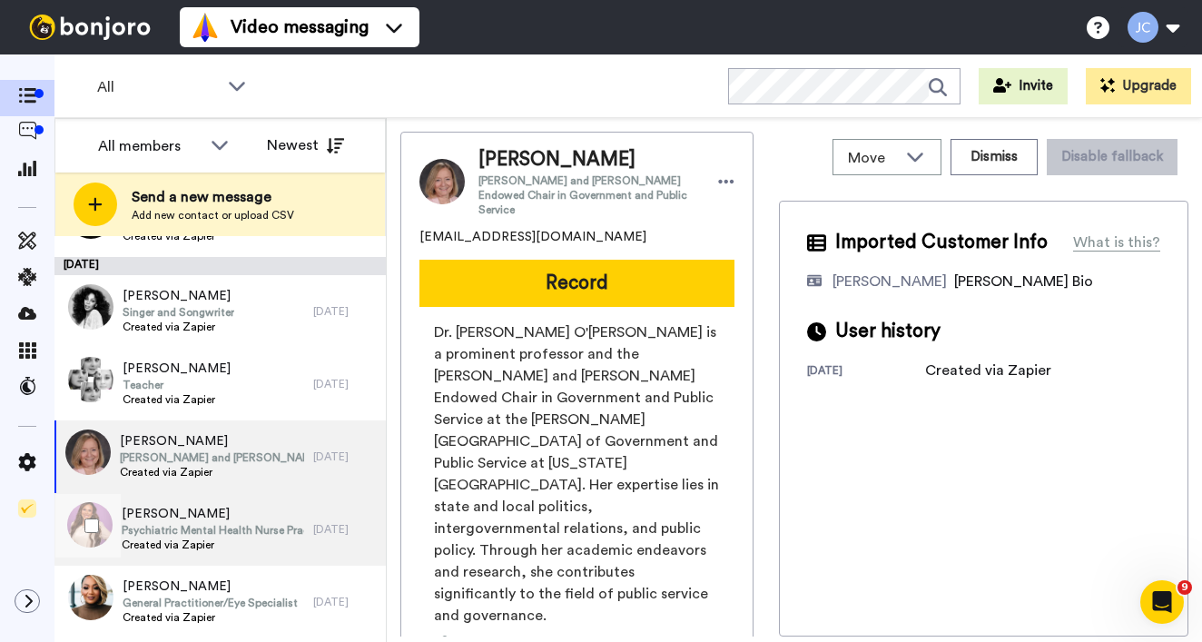
click at [173, 519] on span "[PERSON_NAME]" at bounding box center [213, 514] width 183 height 18
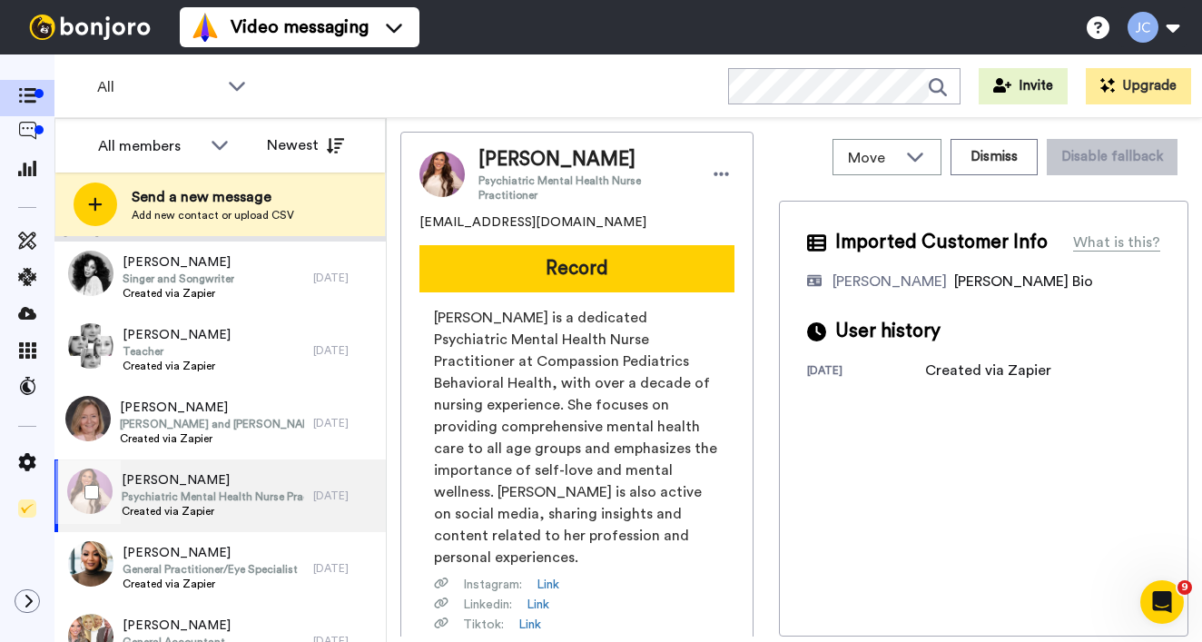
scroll to position [1541, 0]
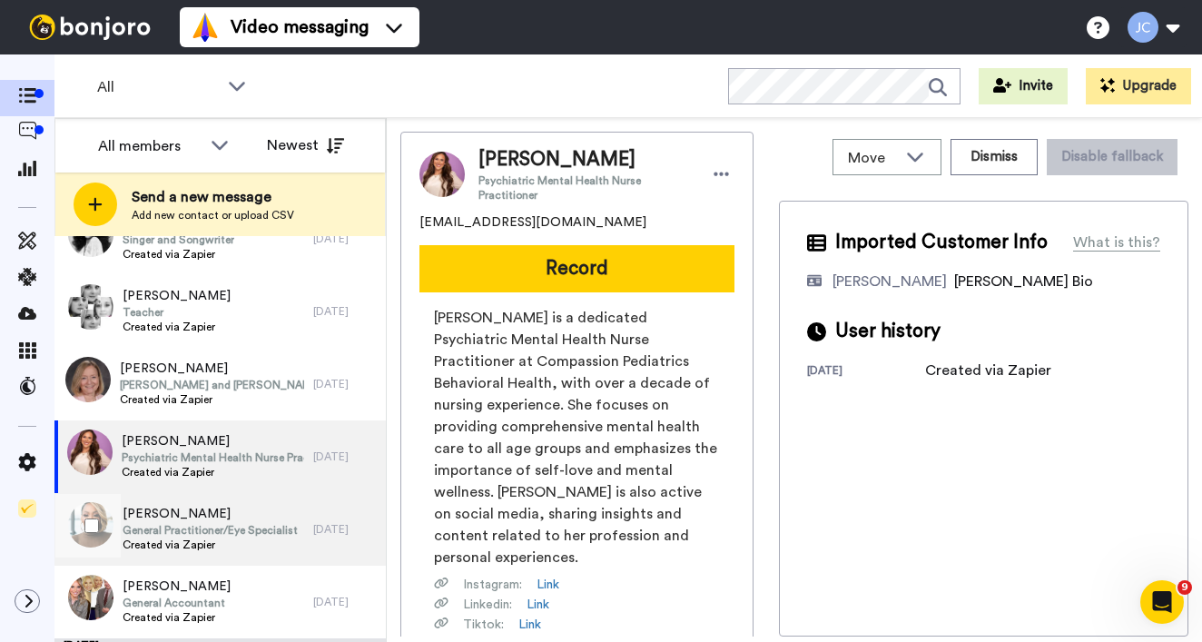
click at [173, 526] on span "General Practitioner/Eye Specialist" at bounding box center [210, 530] width 175 height 15
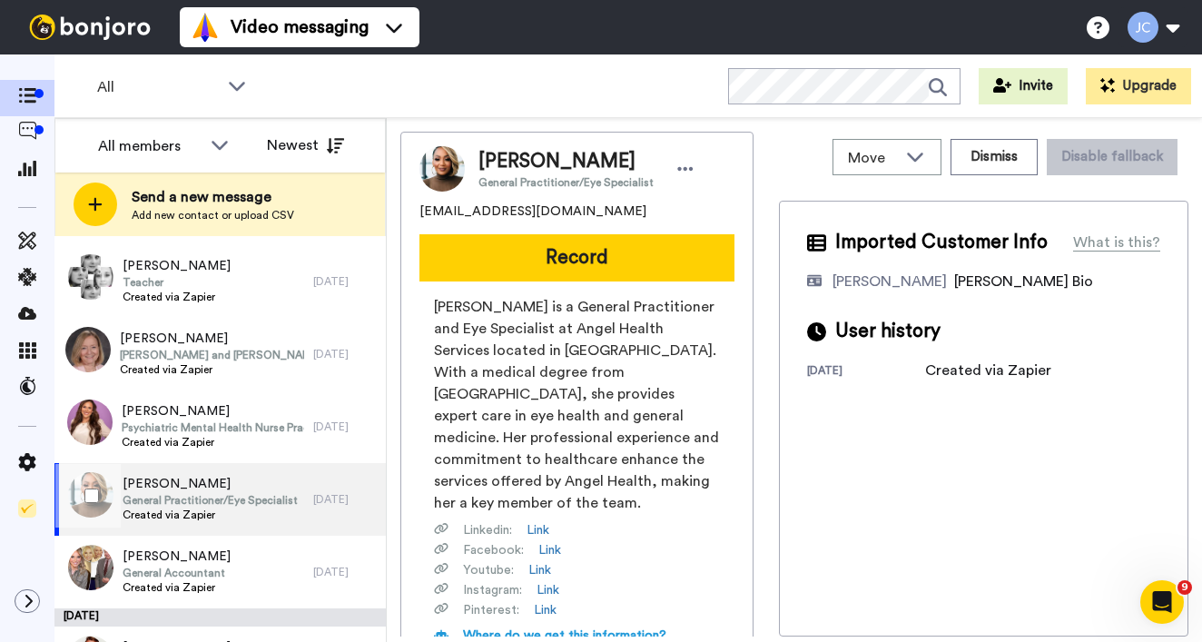
scroll to position [1640, 0]
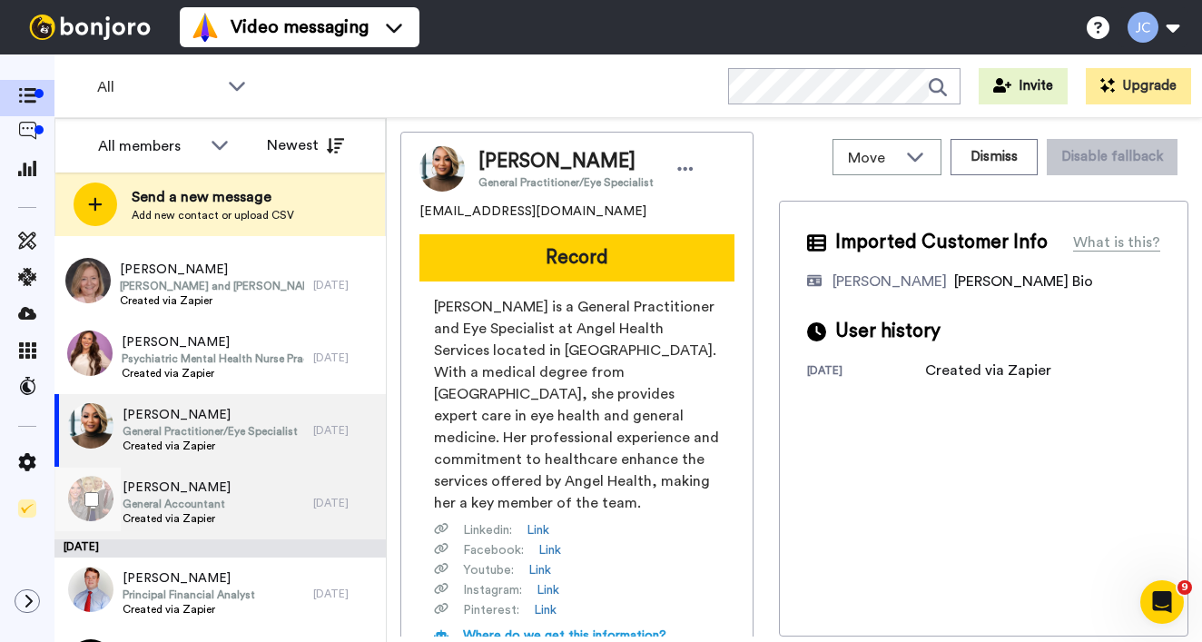
click at [180, 514] on span "Created via Zapier" at bounding box center [177, 518] width 108 height 15
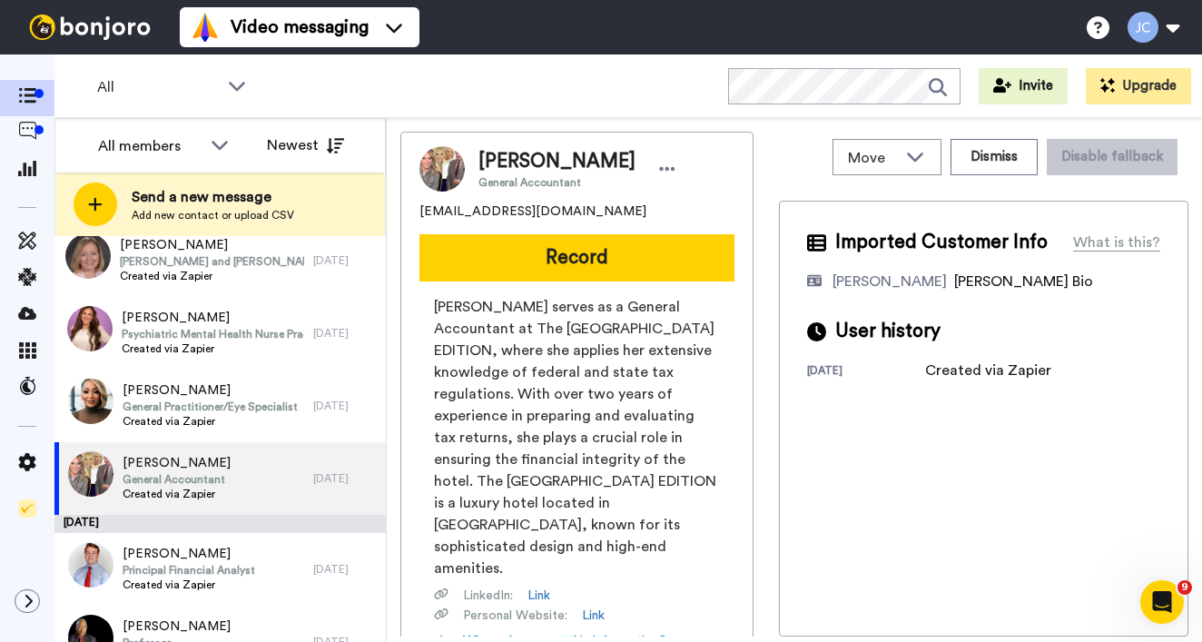
scroll to position [1722, 0]
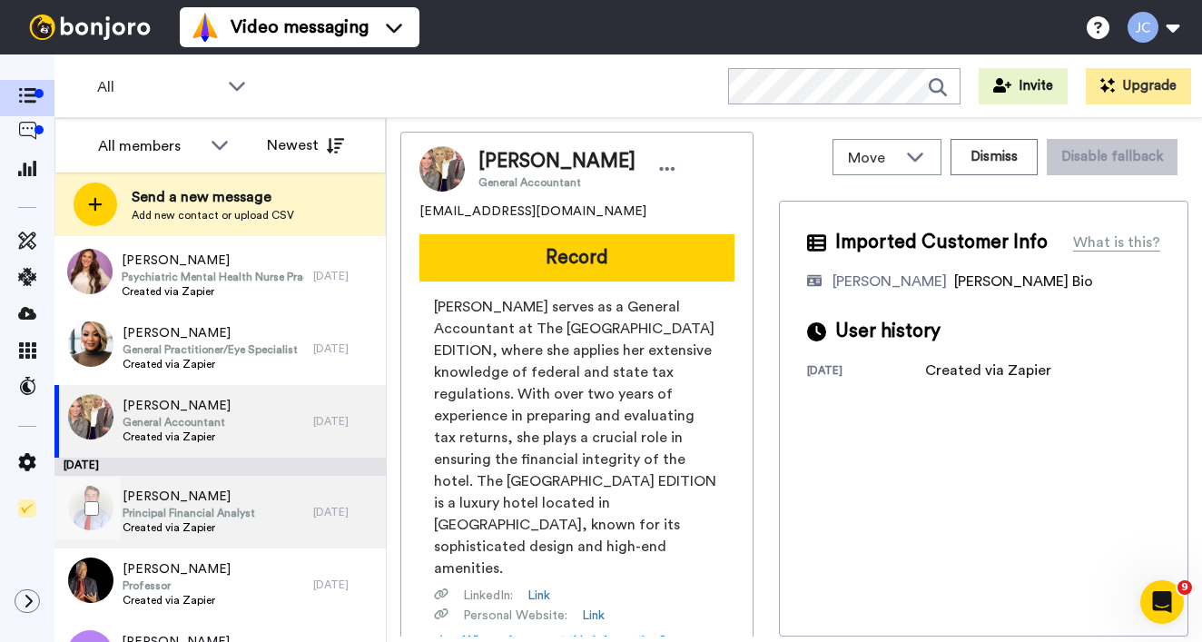
click at [179, 506] on span "Principal Financial Analyst" at bounding box center [189, 513] width 133 height 15
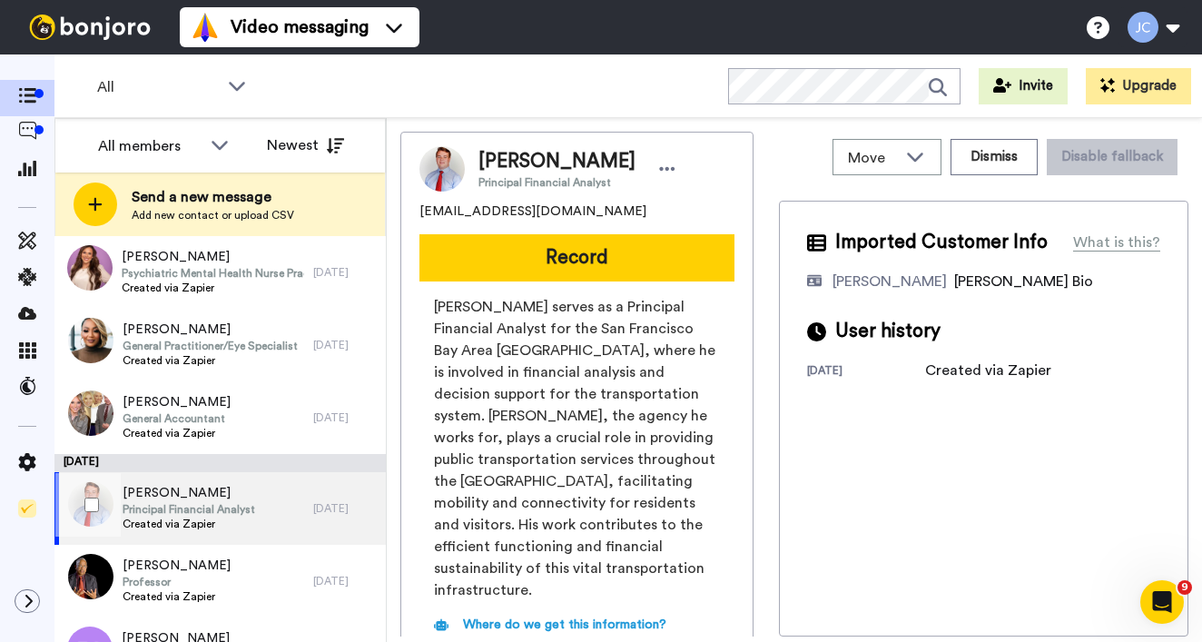
scroll to position [1753, 0]
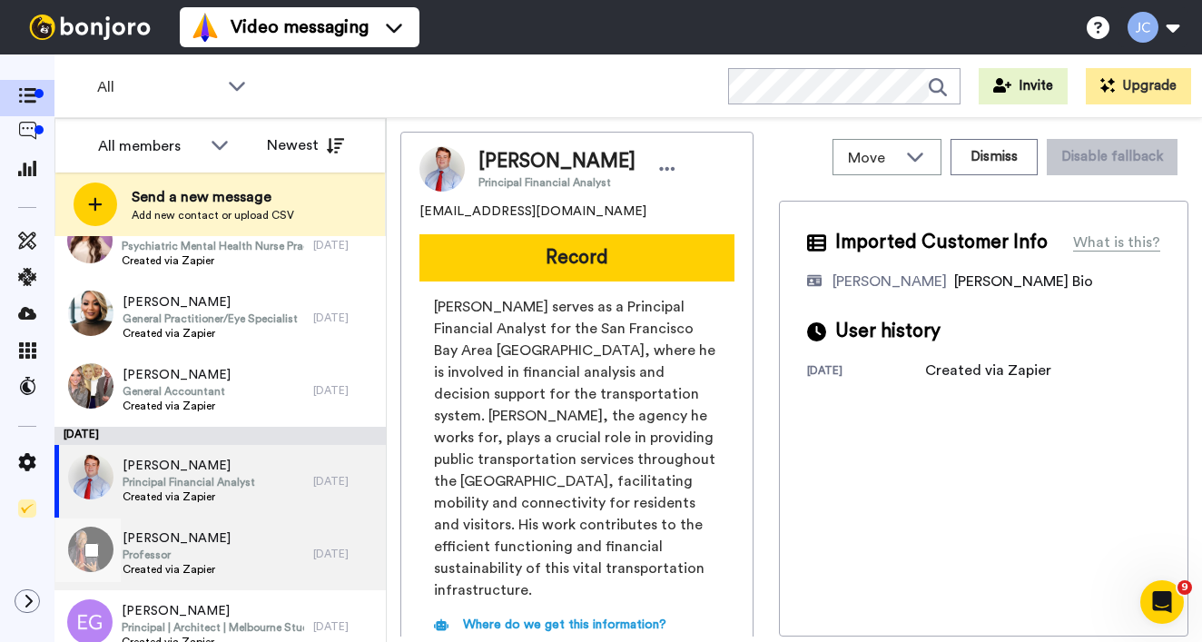
click at [165, 547] on div "Shomarka Keita Professor Created via Zapier" at bounding box center [177, 553] width 108 height 49
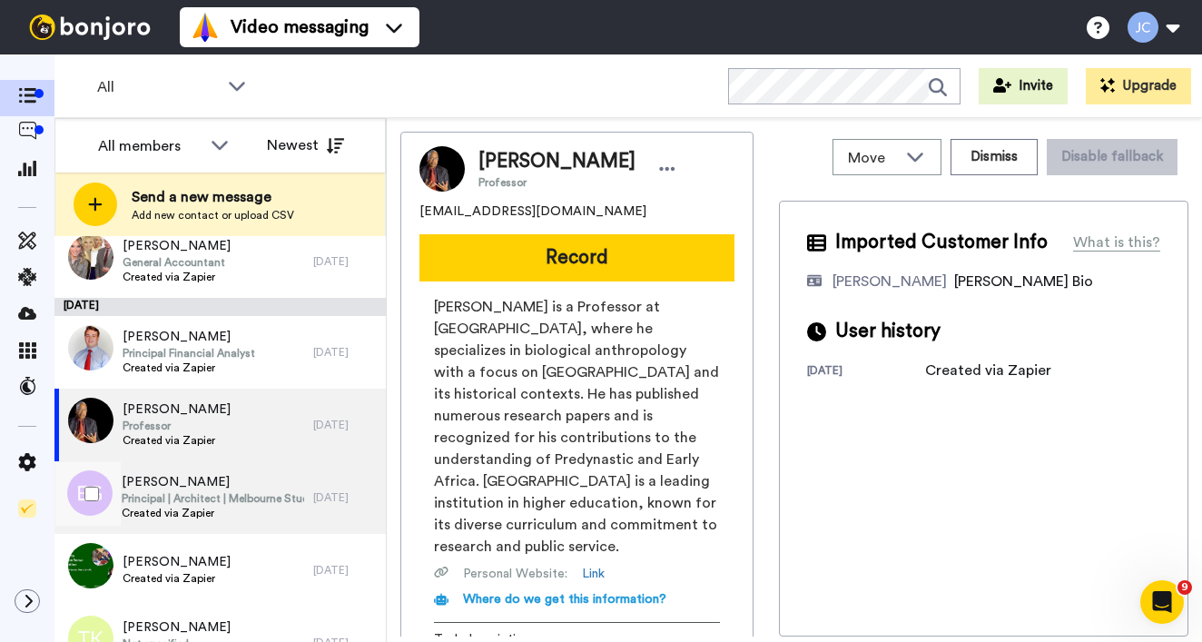
scroll to position [1928, 0]
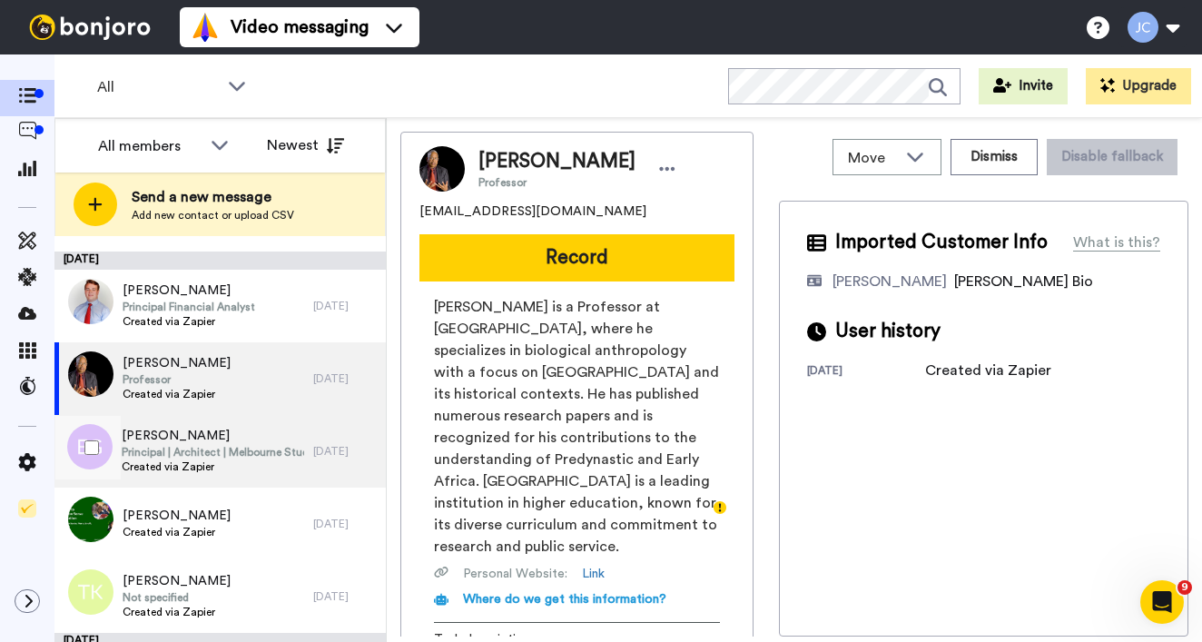
click at [173, 446] on span "Principal | Architect | Melbourne Studio Lead" at bounding box center [213, 452] width 183 height 15
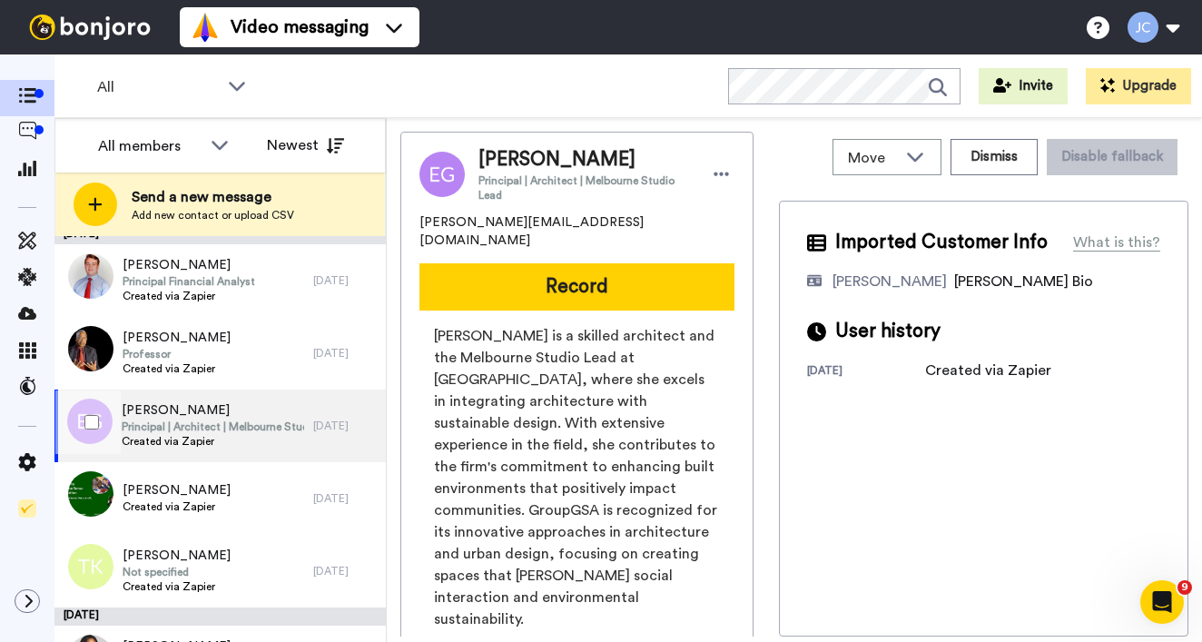
scroll to position [2011, 0]
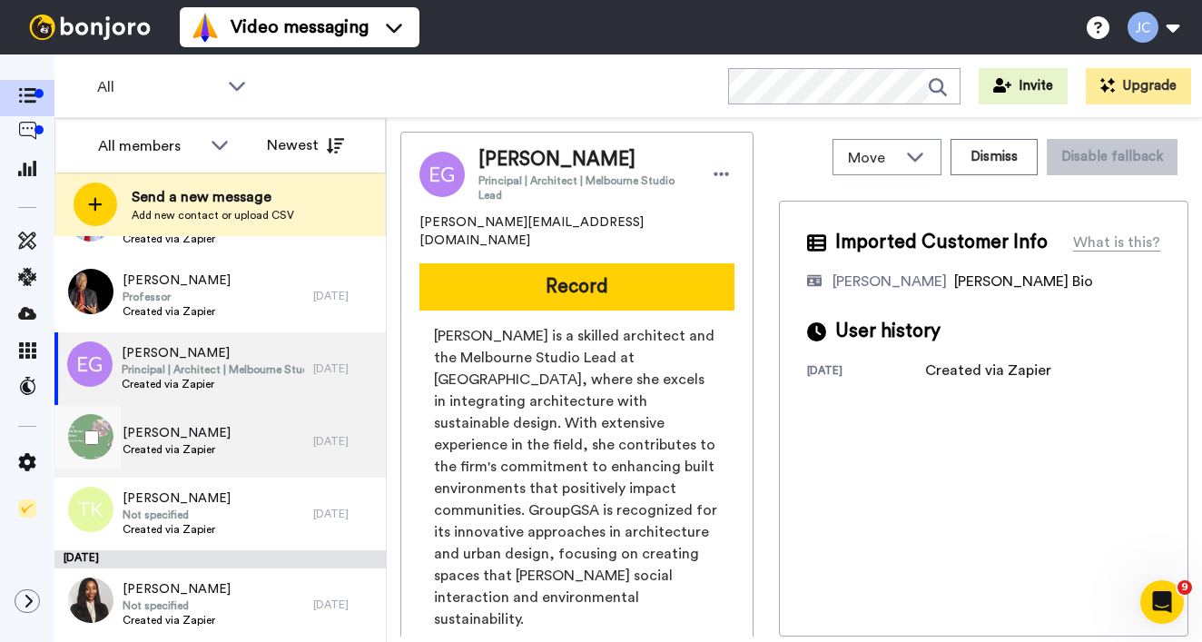
click at [173, 448] on span "Created via Zapier" at bounding box center [177, 449] width 108 height 15
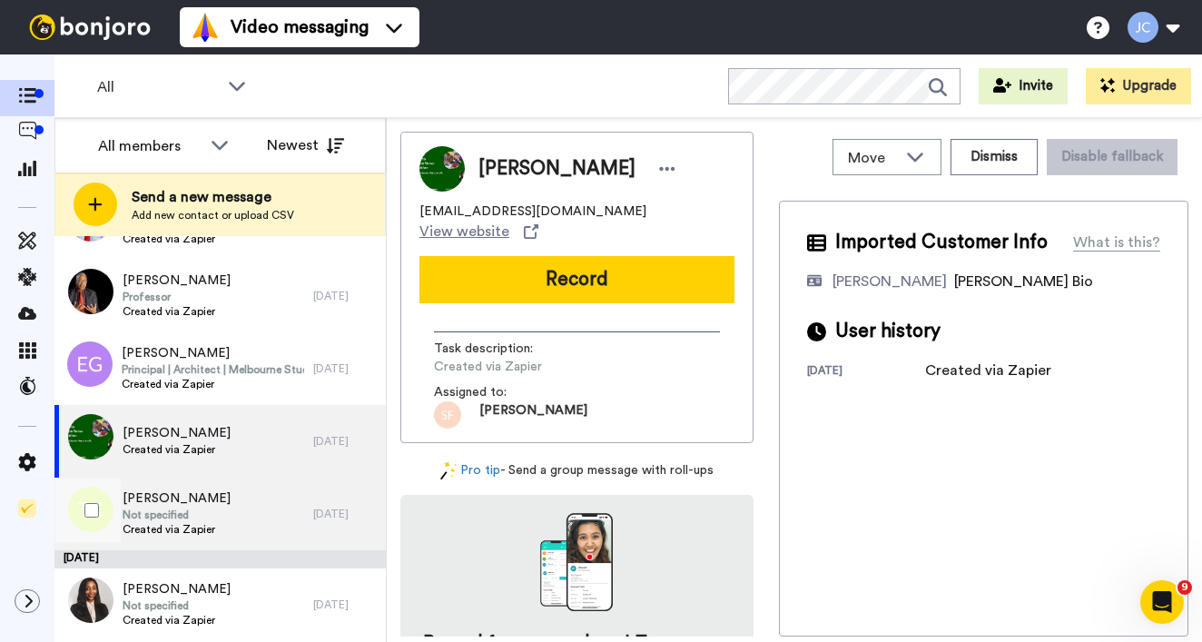
click at [169, 500] on span "[PERSON_NAME]" at bounding box center [177, 499] width 108 height 18
